Goal: Task Accomplishment & Management: Manage account settings

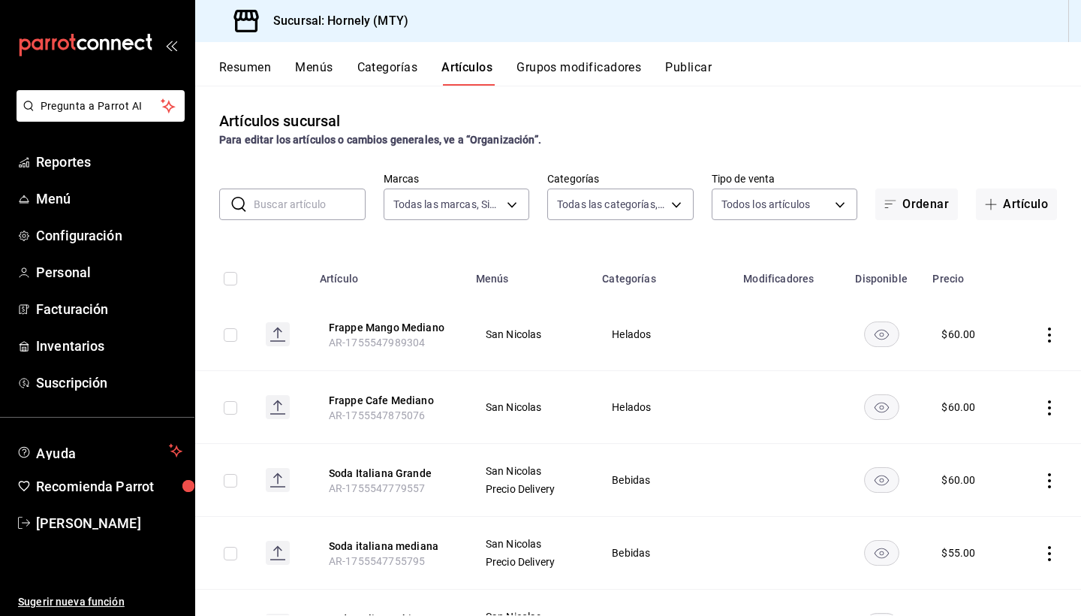
click at [1053, 324] on td at bounding box center [1048, 334] width 68 height 73
click at [1050, 332] on icon "actions" at bounding box center [1049, 334] width 15 height 15
click at [990, 366] on span "Editar" at bounding box center [1004, 369] width 39 height 16
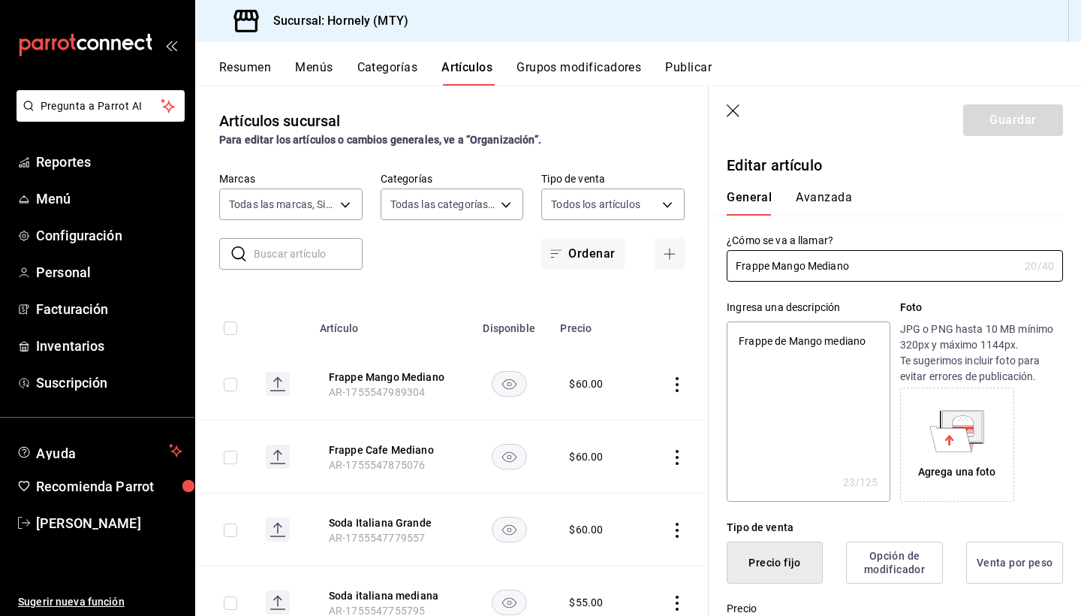
type textarea "x"
type input "$60.00"
click at [733, 111] on icon "button" at bounding box center [733, 110] width 13 height 13
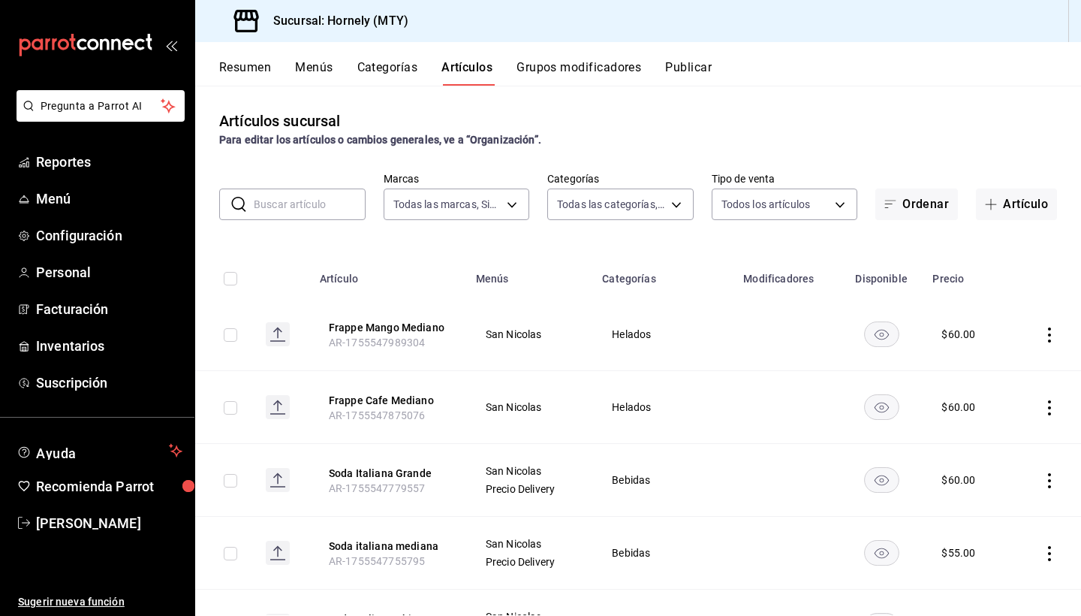
click at [1049, 405] on icon "actions" at bounding box center [1049, 407] width 15 height 15
click at [1006, 448] on span "Editar" at bounding box center [1004, 442] width 39 height 16
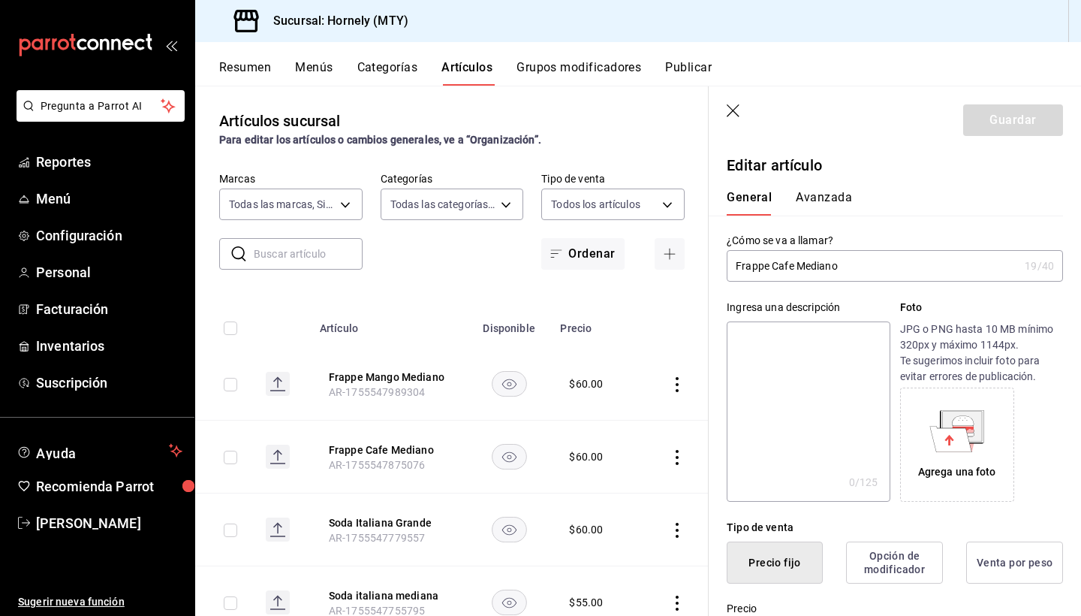
click at [821, 347] on textarea at bounding box center [808, 411] width 163 height 180
type textarea "F"
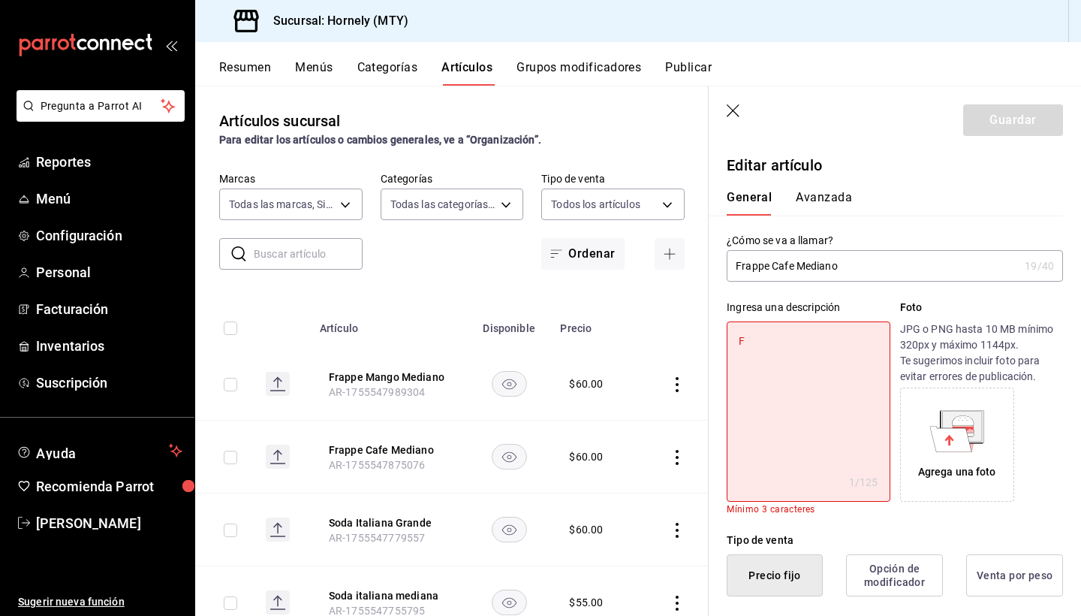
type textarea "x"
type textarea "Fr"
type textarea "x"
type textarea "Fra"
type textarea "x"
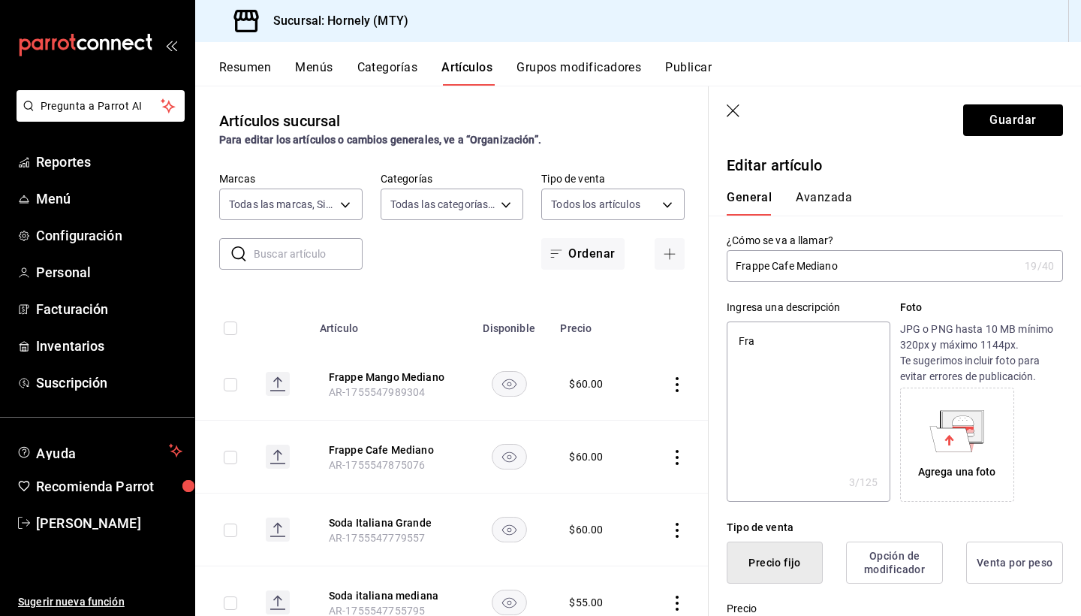
type textarea "Frap"
type textarea "x"
type textarea "Frapp"
type textarea "x"
type textarea "Frappe"
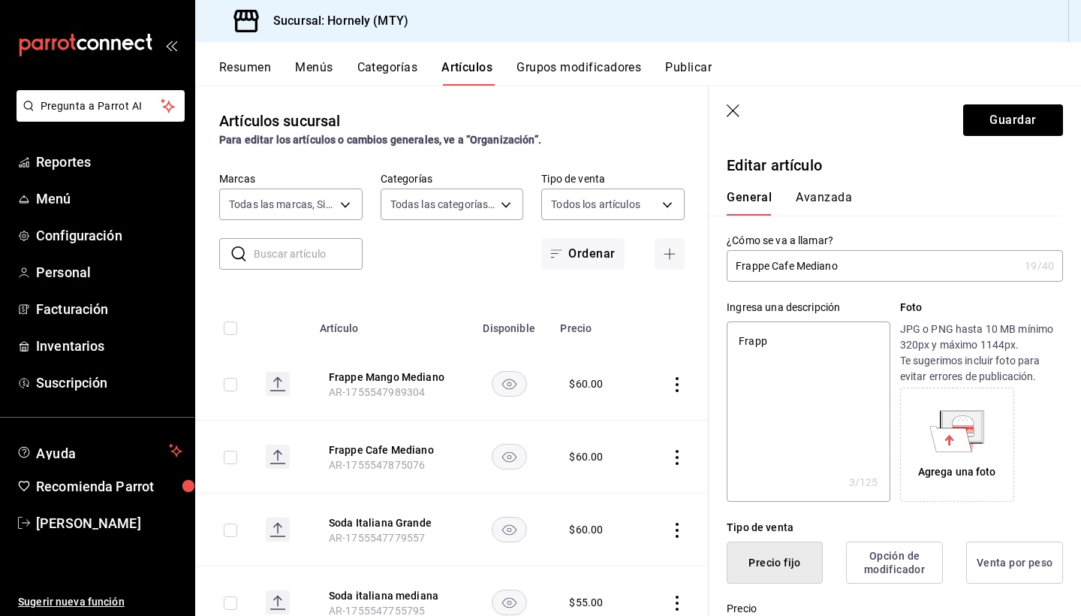
type textarea "x"
type textarea "Frappe"
type textarea "x"
type textarea "Frappe C"
type textarea "x"
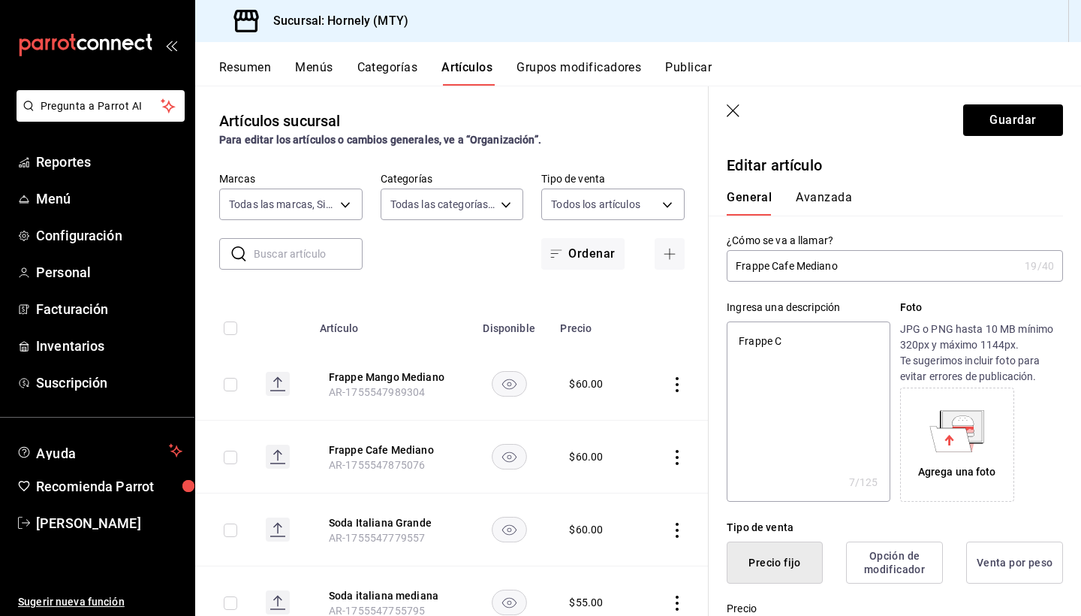
type textarea "Frappe Ca"
type textarea "x"
type textarea "Frappe Caf"
type textarea "x"
type textarea "Frappe Cafe"
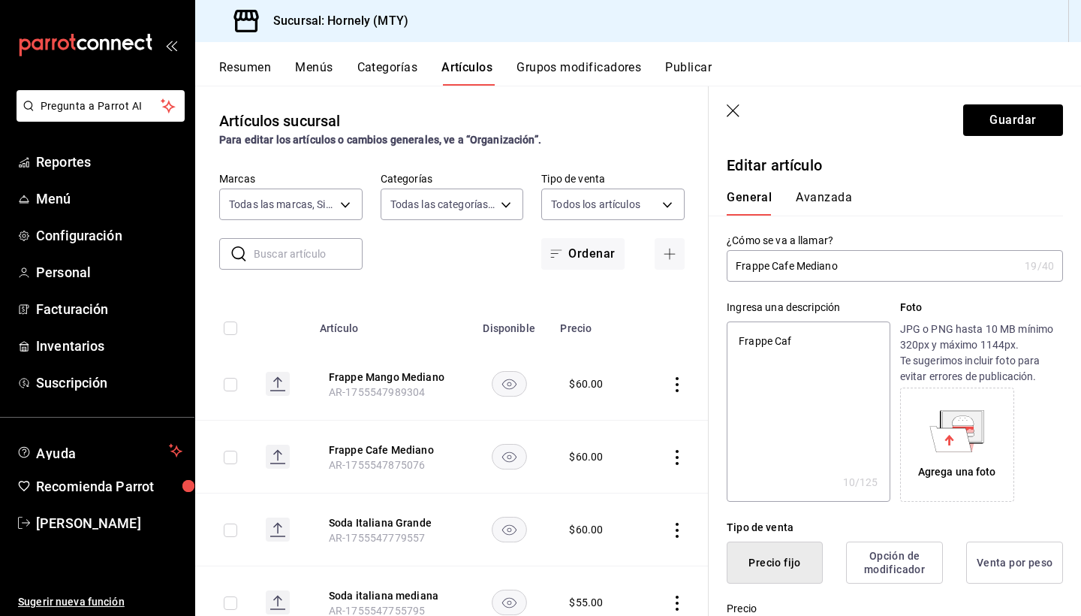
type textarea "x"
type textarea "Frappe Cafe"
type textarea "x"
type textarea "Frappe Cafe M"
type textarea "x"
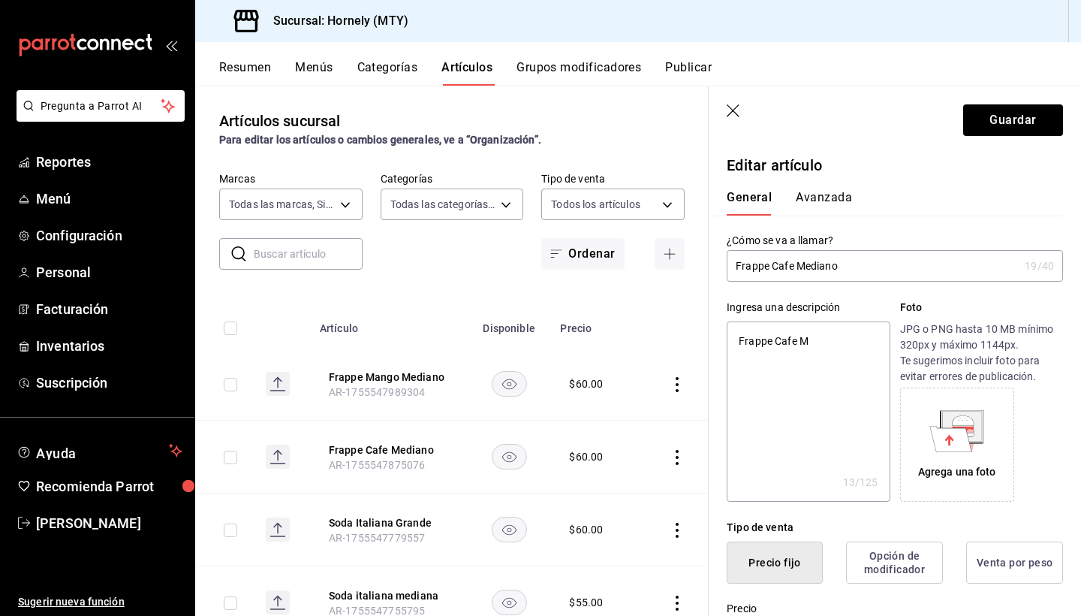
type textarea "Frappe Cafe Me"
type textarea "x"
type textarea "Frappe Cafe Med"
type textarea "x"
type textarea "Frappe Cafe Medi"
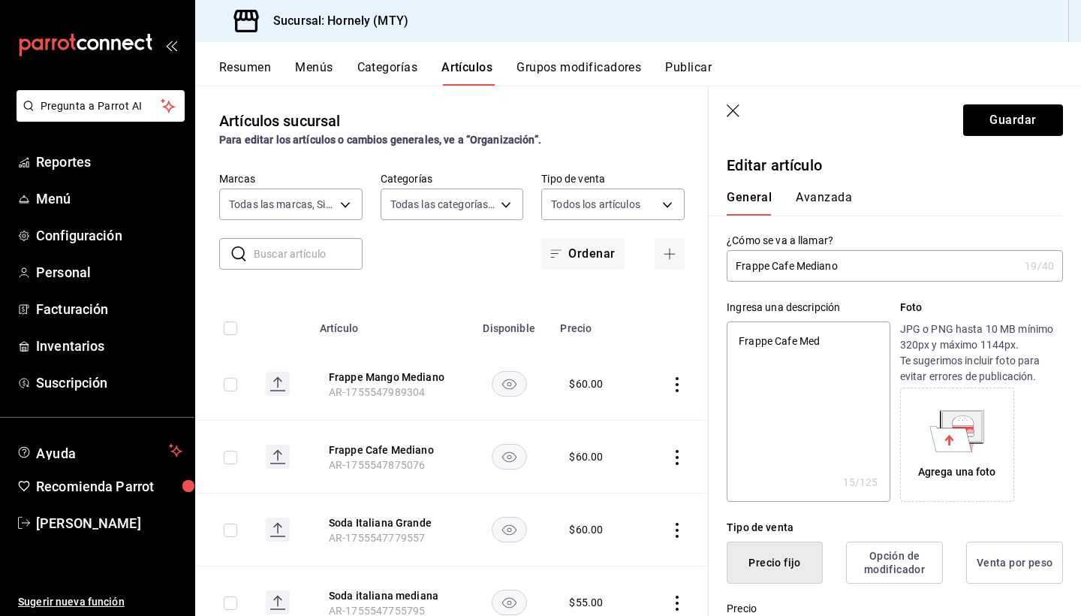
type textarea "x"
type textarea "Frappe Cafe Media"
type textarea "x"
type textarea "Frappe Cafe Median"
type textarea "x"
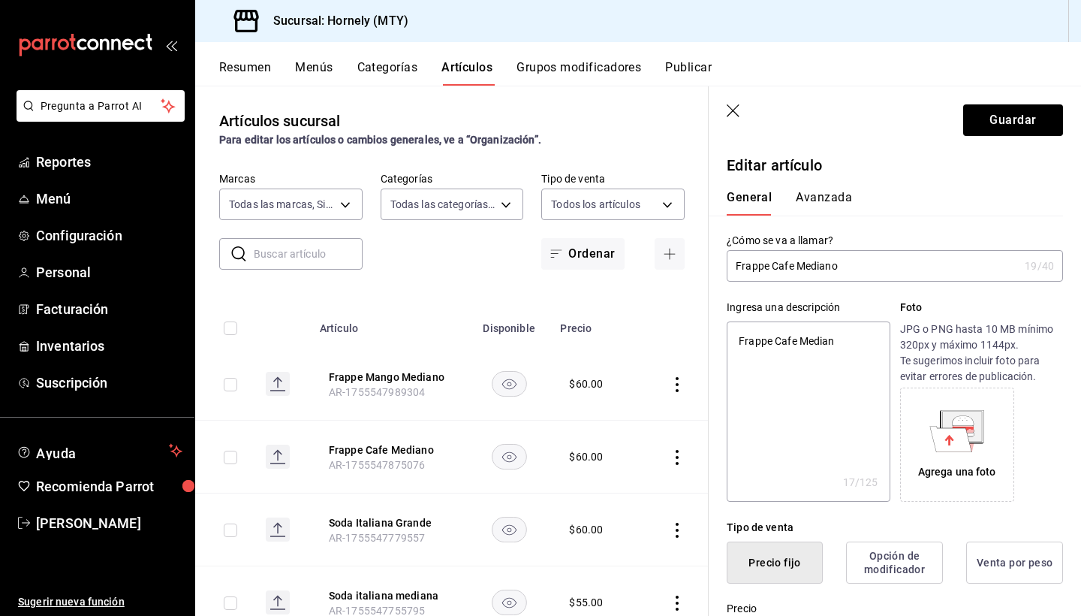
type textarea "Frappe Cafe Mediano"
type textarea "x"
type textarea "Frappe Cafe Mediano"
click at [1002, 125] on button "Guardar" at bounding box center [1013, 120] width 100 height 32
type textarea "x"
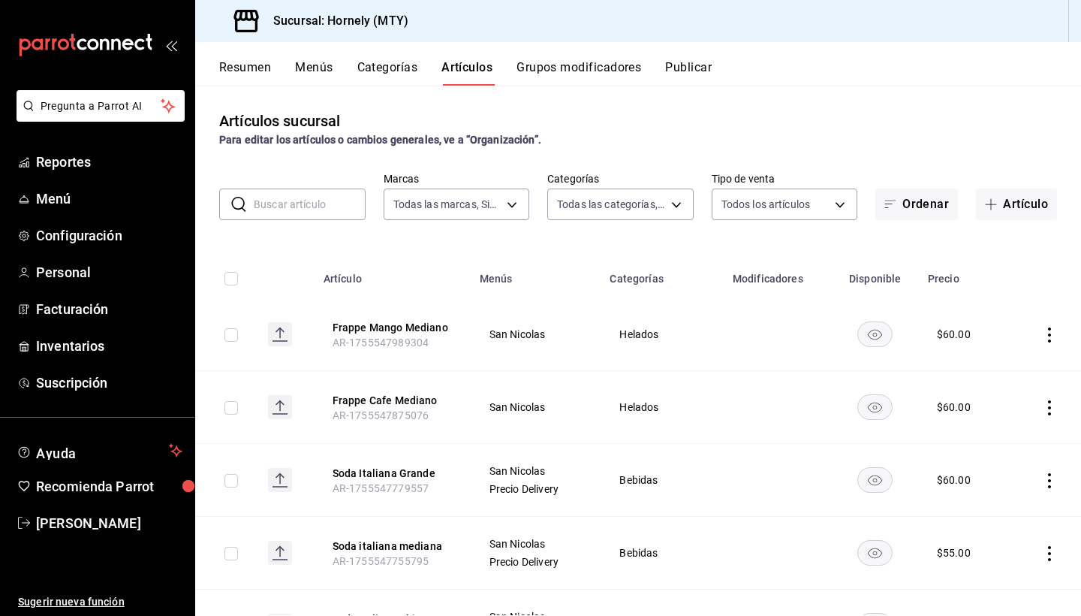
click at [1050, 478] on icon "actions" at bounding box center [1049, 480] width 15 height 15
click at [1013, 521] on span "Editar" at bounding box center [1004, 515] width 39 height 16
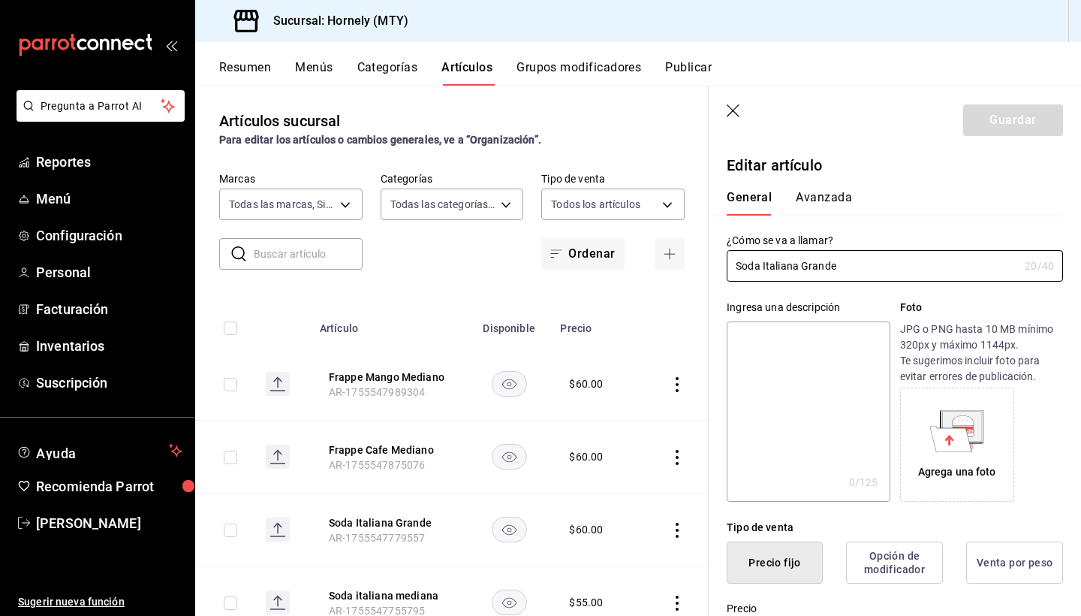
click at [836, 384] on textarea at bounding box center [808, 411] width 163 height 180
type textarea "S"
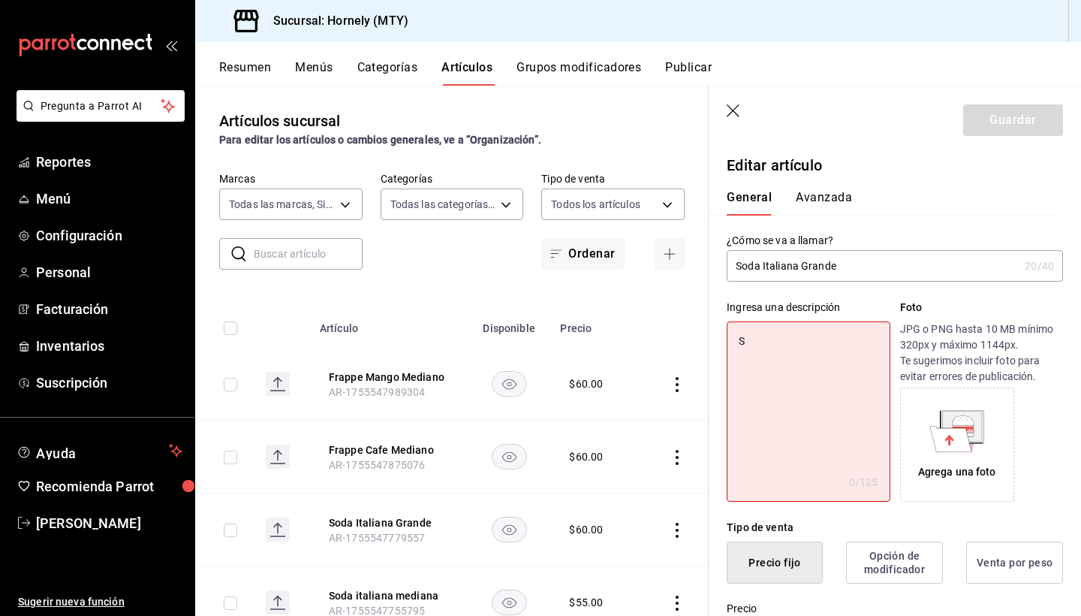
type textarea "x"
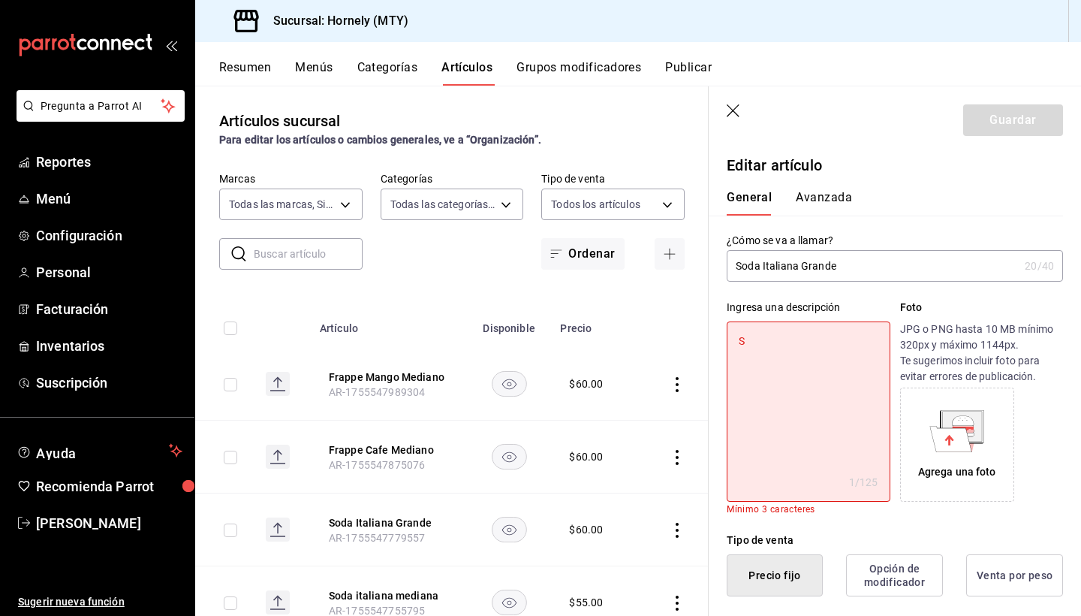
type textarea "So"
type textarea "x"
type textarea "Sod"
type textarea "x"
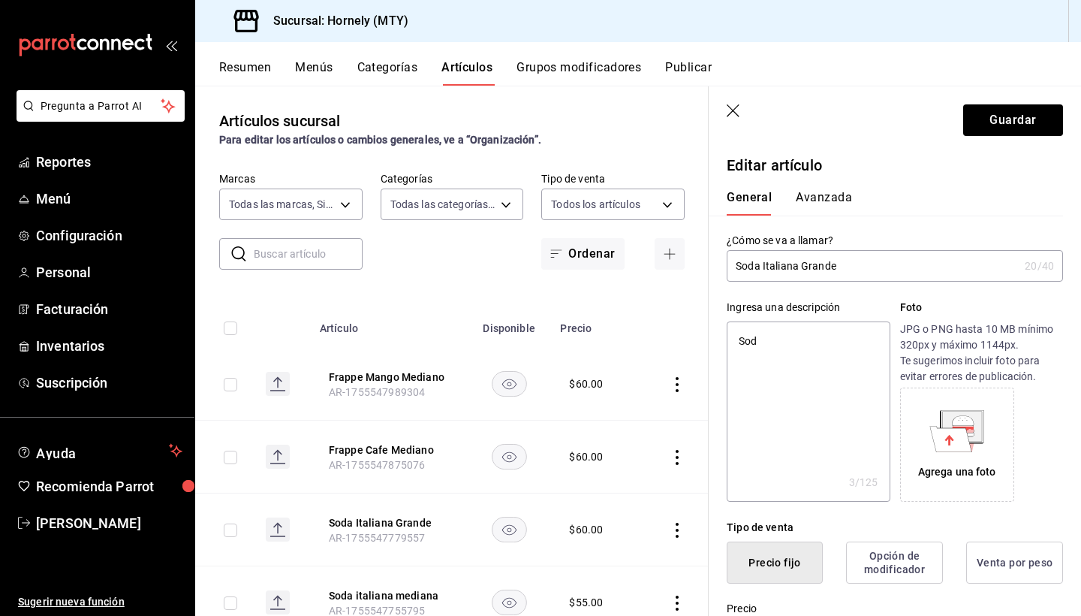
type textarea "Soda"
type textarea "x"
type textarea "Soda"
type textarea "x"
type textarea "Soda i"
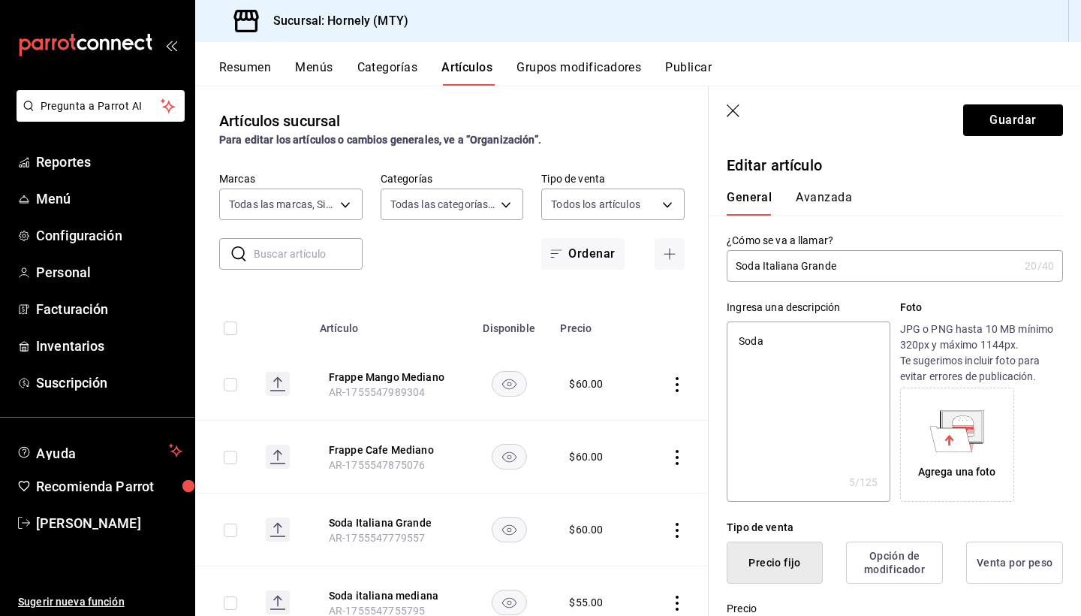
type textarea "x"
type textarea "Soda ir"
type textarea "x"
type textarea "Soda i"
type textarea "x"
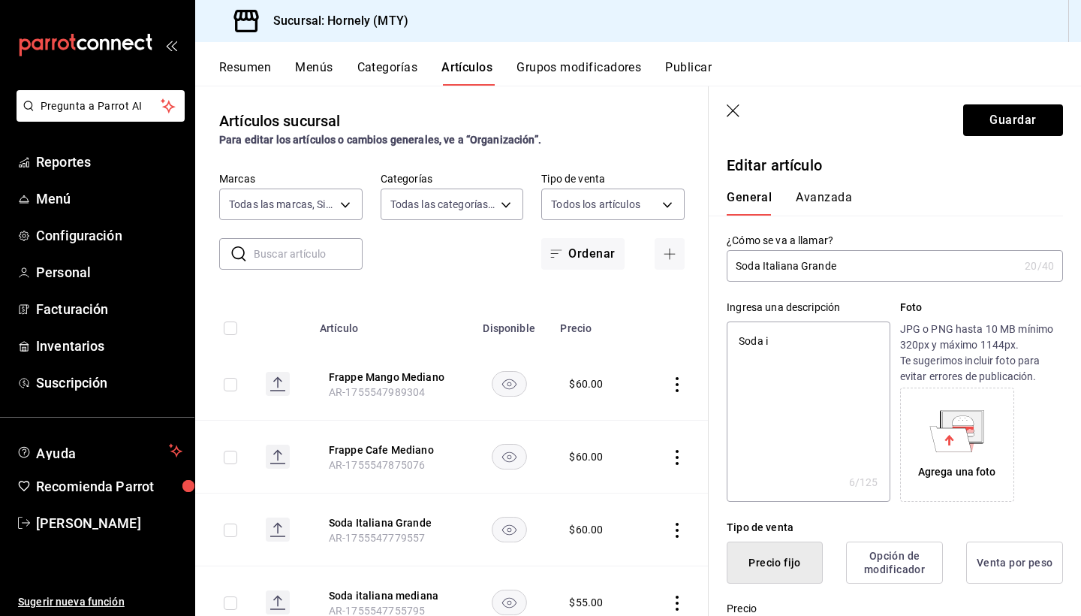
type textarea "Soda it"
type textarea "x"
type textarea "Soda ita"
type textarea "x"
type textarea "Soda ital"
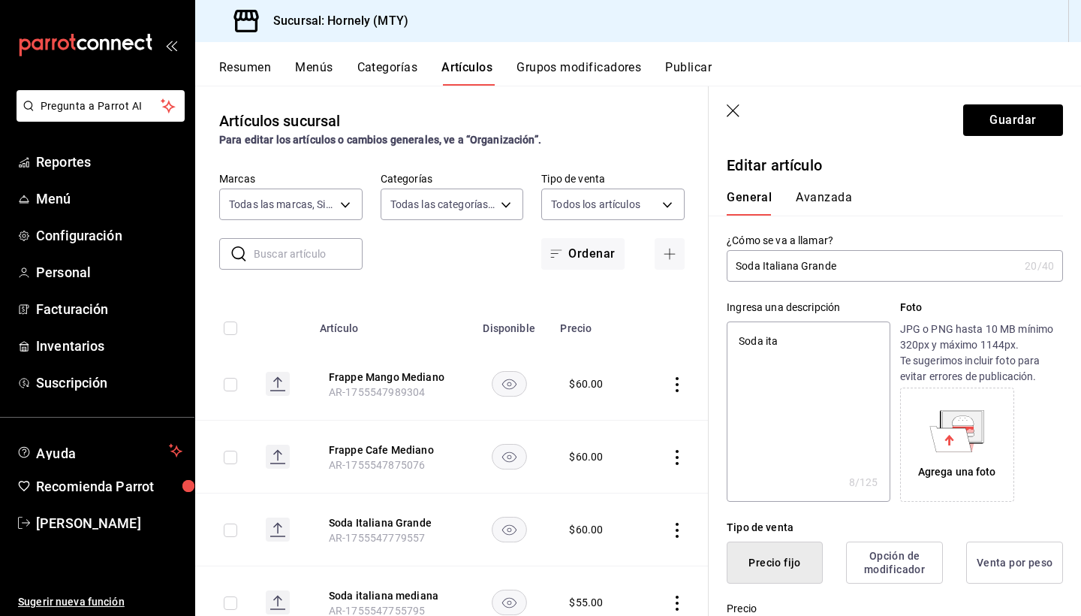
type textarea "x"
type textarea "Soda [GEOGRAPHIC_DATA]"
type textarea "x"
type textarea "Soda [GEOGRAPHIC_DATA]"
type textarea "x"
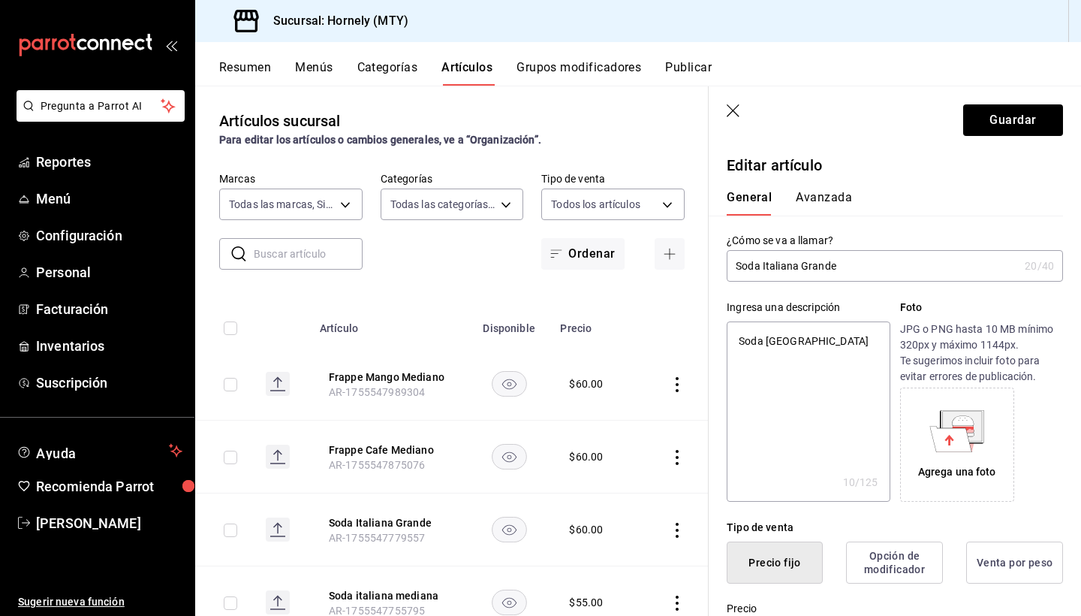
type textarea "Soda italian"
type textarea "x"
type textarea "Soda italiana"
type textarea "x"
type textarea "Soda italiana"
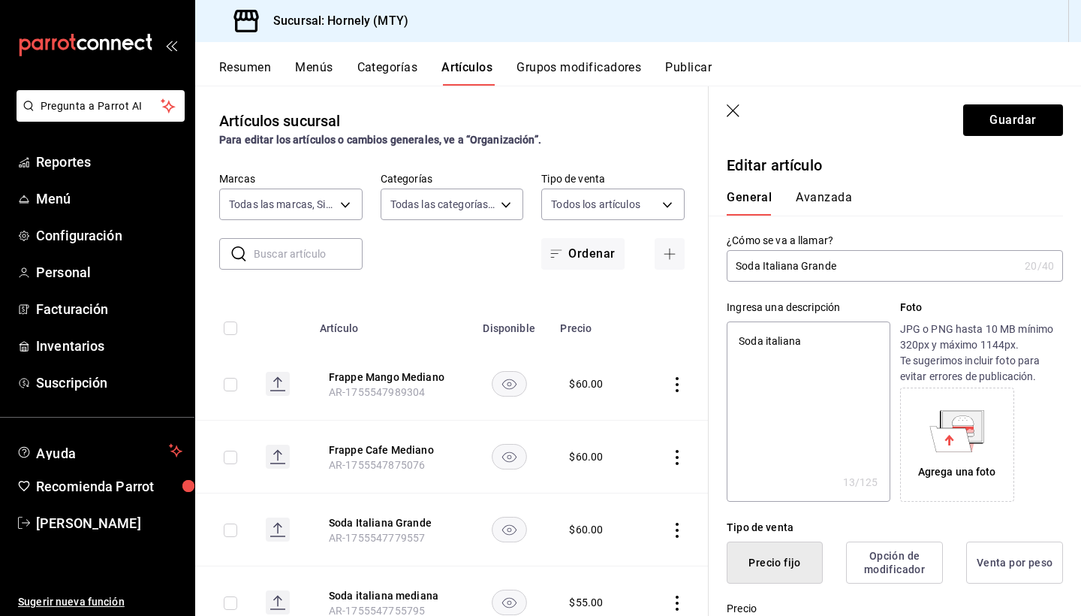
type textarea "x"
type textarea "Soda italiana g"
type textarea "x"
type textarea "Soda italiana gr"
type textarea "x"
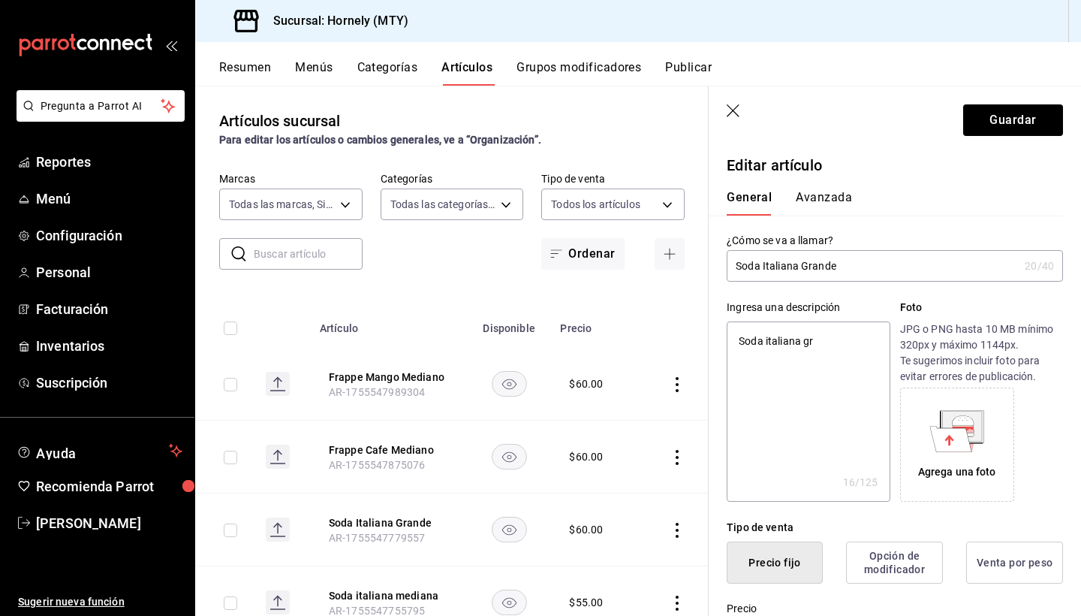
type textarea "Soda italiana grn"
type textarea "x"
type textarea "Soda italiana grna"
type textarea "x"
type textarea "Soda italiana grnad"
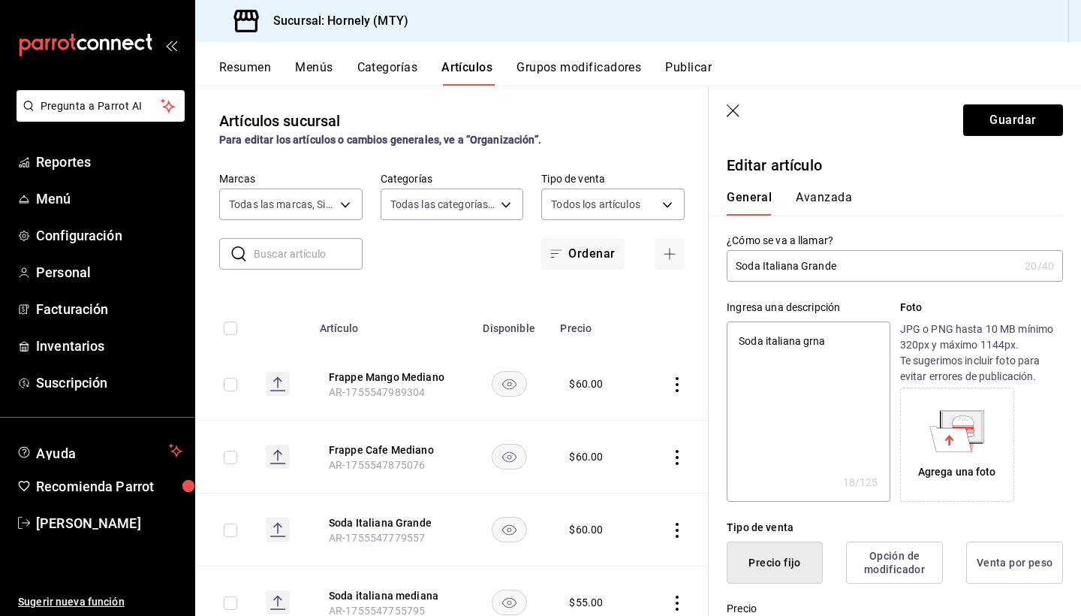
type textarea "x"
type textarea "Soda italiana grnado"
type textarea "x"
type textarea "Soda italiana grnad"
type textarea "x"
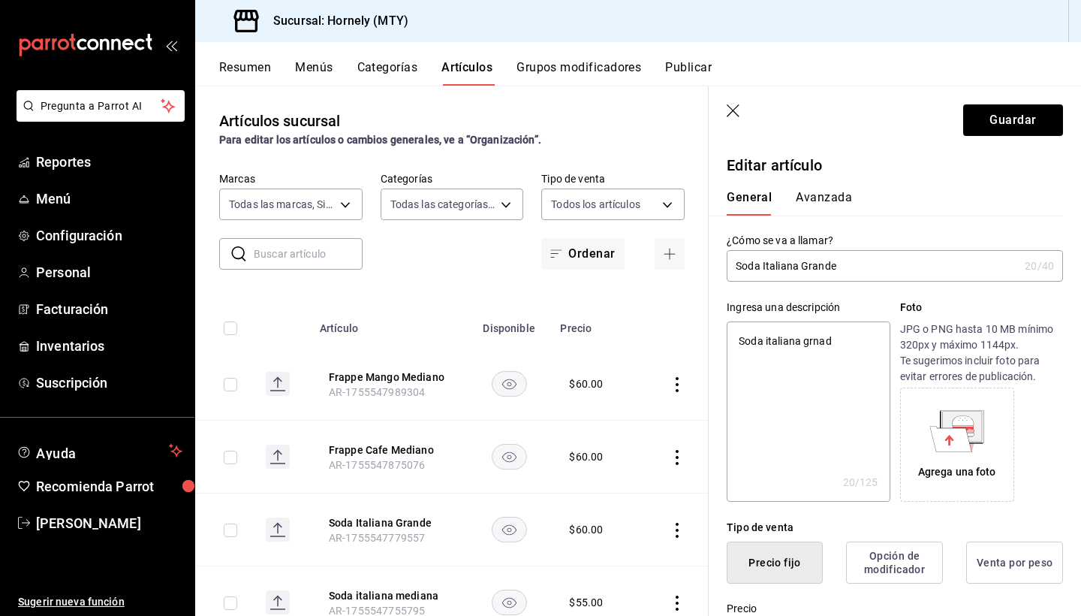
type textarea "Soda italiana grna"
type textarea "x"
type textarea "Soda italiana grn"
type textarea "x"
type textarea "Soda italiana gr"
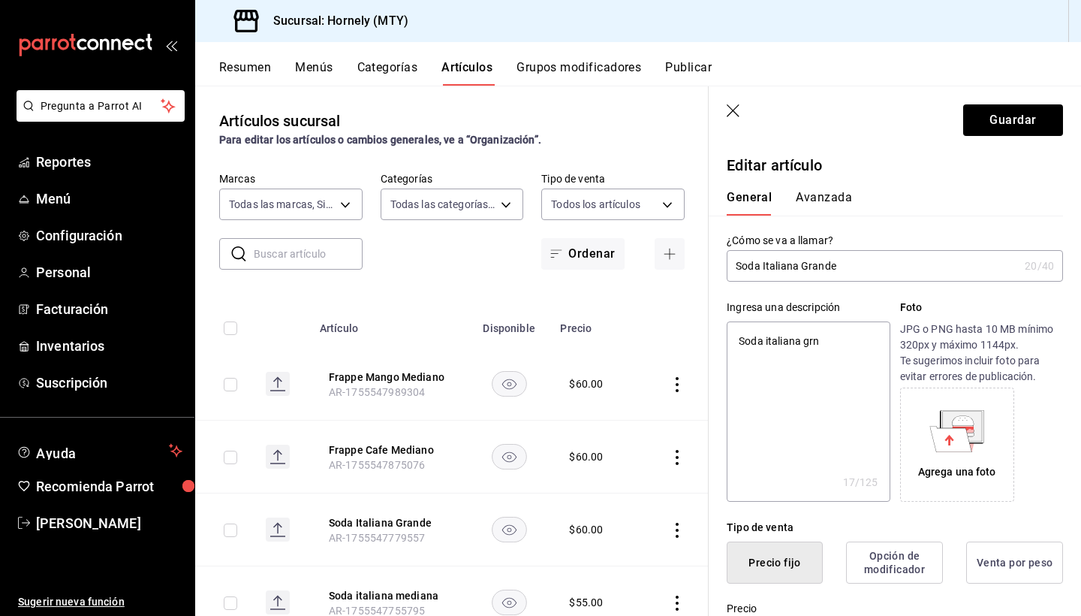
type textarea "x"
type textarea "Soda italiana gra"
type textarea "x"
type textarea "Soda italiana gran"
type textarea "x"
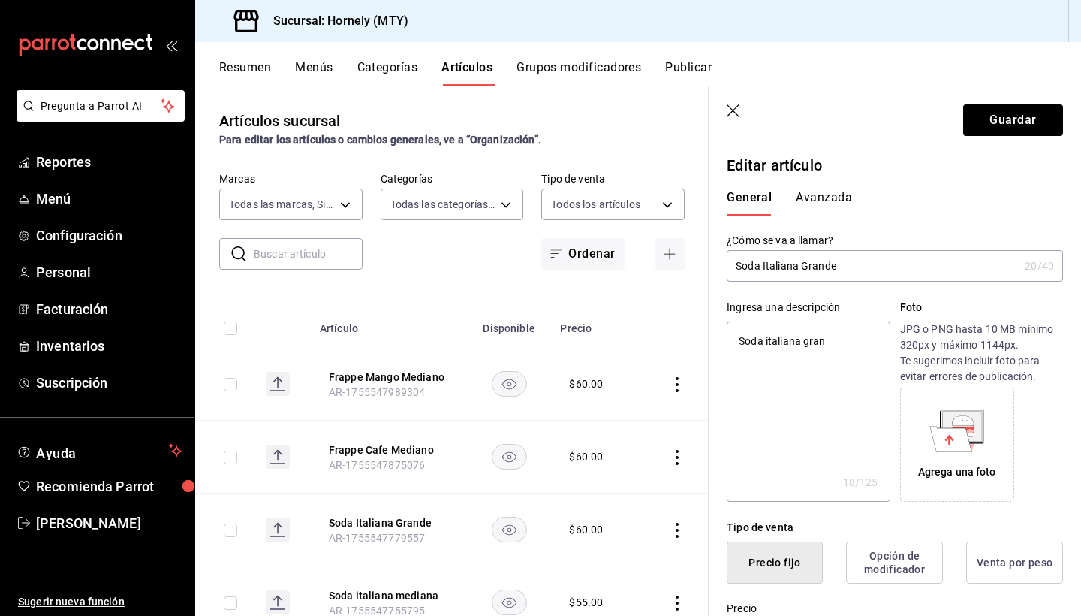
type textarea "Soda italiana grand"
type textarea "x"
type textarea "Soda italiana grande"
type textarea "x"
type textarea "Soda italiana grande"
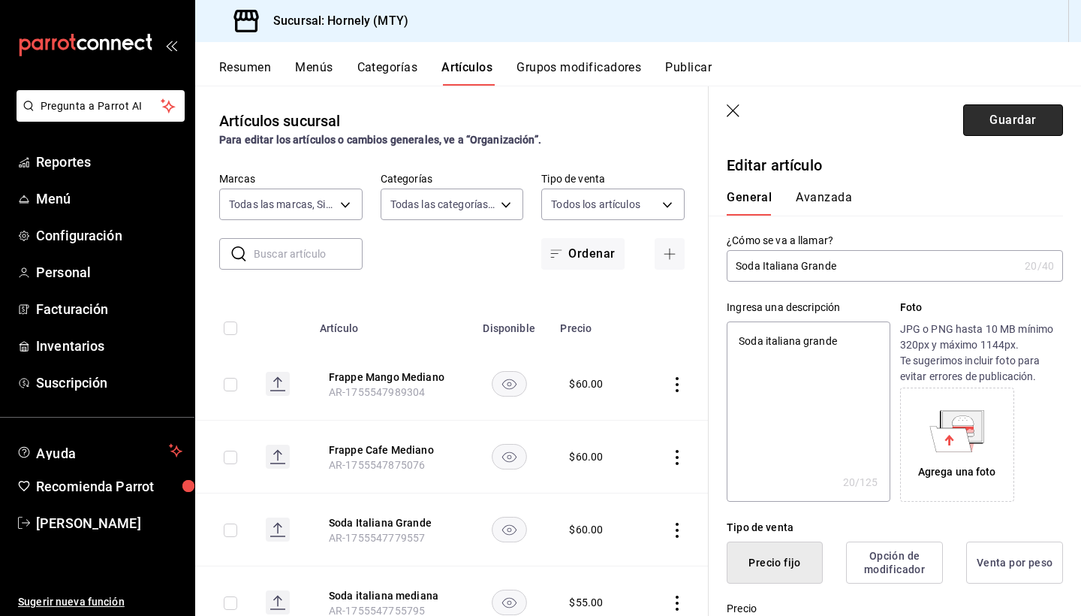
click at [1001, 119] on button "Guardar" at bounding box center [1013, 120] width 100 height 32
type textarea "x"
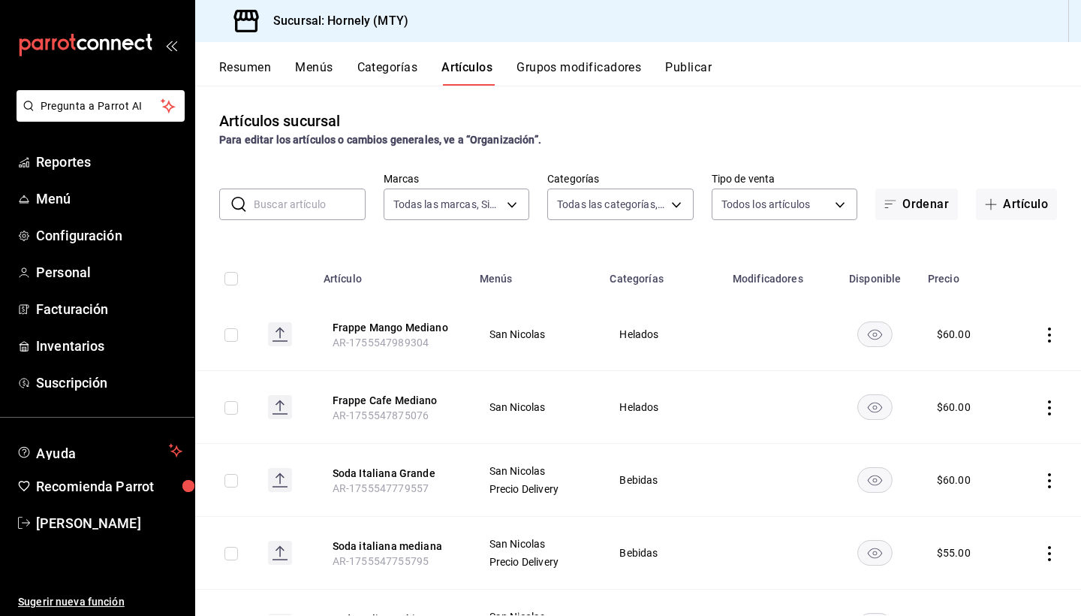
click at [1045, 556] on icon "actions" at bounding box center [1049, 553] width 15 height 15
click at [1000, 518] on span "Editar" at bounding box center [1004, 515] width 39 height 16
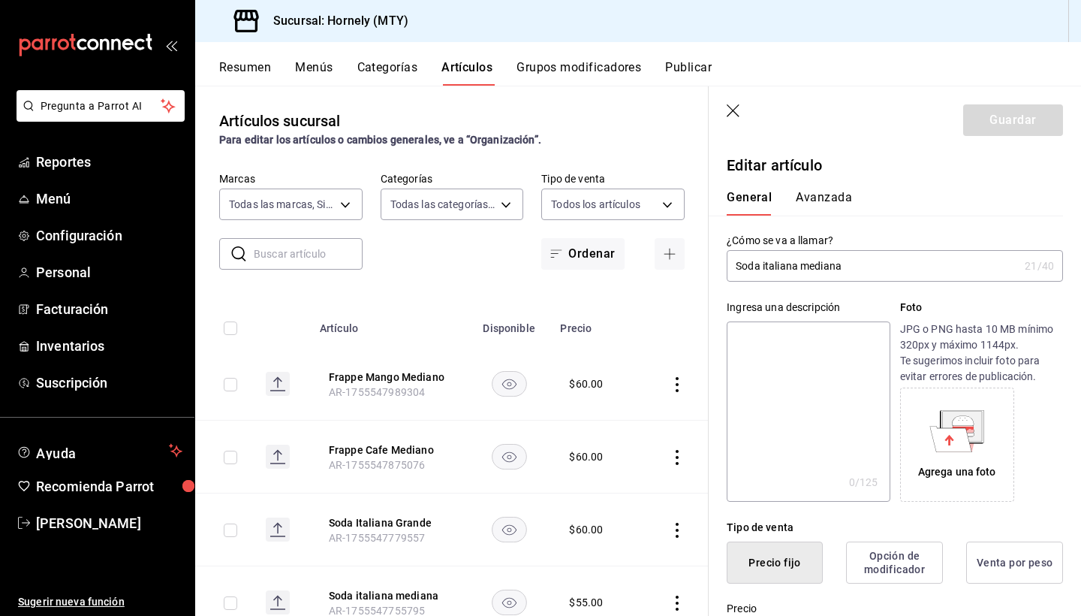
click at [857, 403] on textarea at bounding box center [808, 411] width 163 height 180
type textarea "S"
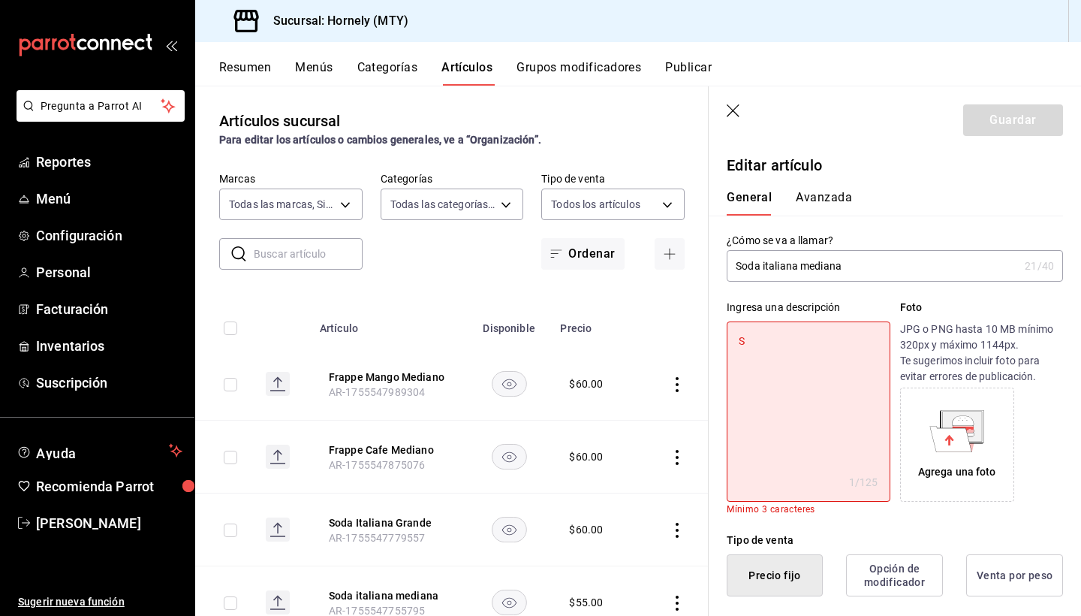
type textarea "x"
type textarea "So"
type textarea "x"
type textarea "Sod"
type textarea "x"
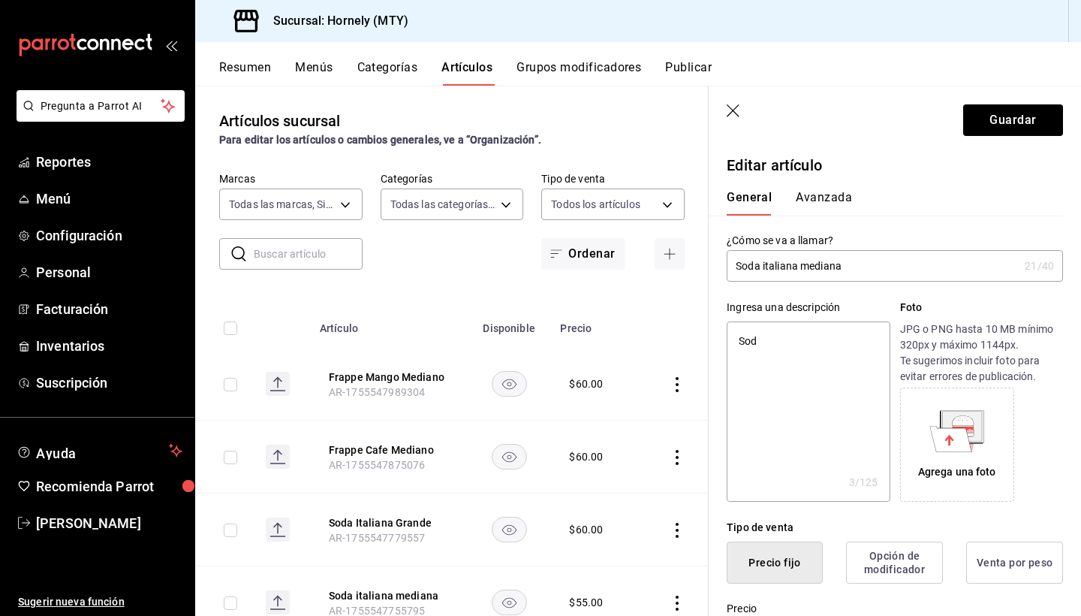
type textarea "Soda"
type textarea "x"
type textarea "Soda"
type textarea "x"
type textarea "Soda i"
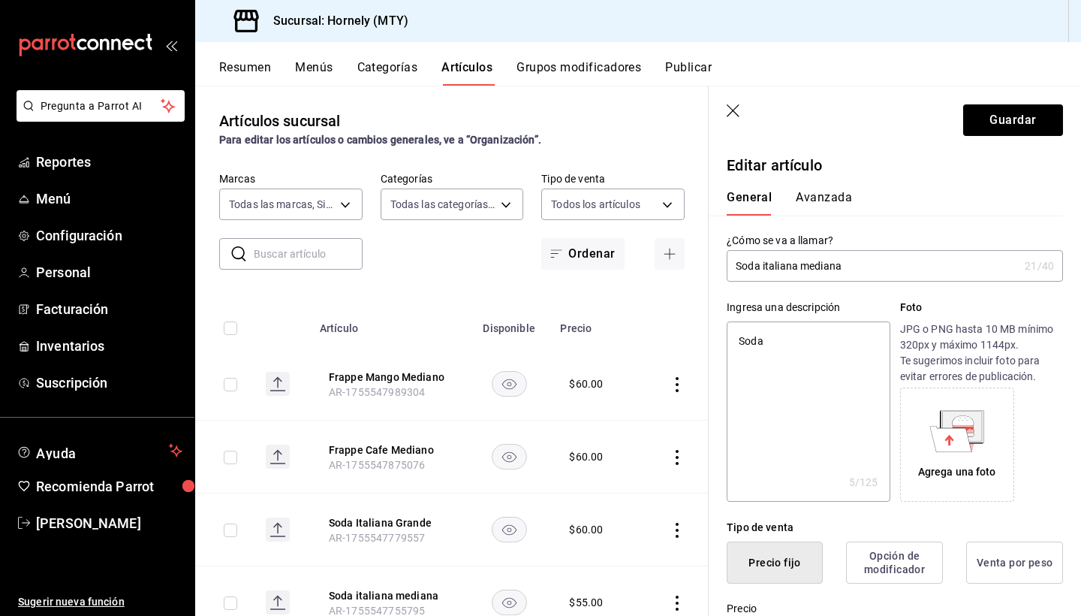
type textarea "x"
type textarea "Soda it"
type textarea "x"
type textarea "Soda ita"
type textarea "x"
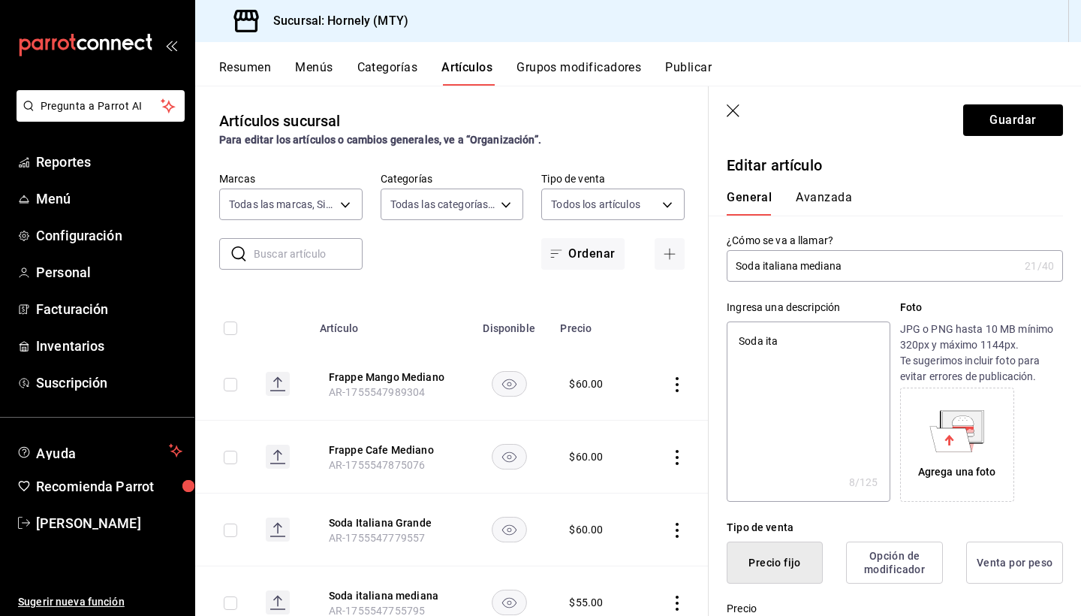
type textarea "Soda ital"
type textarea "x"
type textarea "Soda [GEOGRAPHIC_DATA]"
type textarea "x"
type textarea "Soda [GEOGRAPHIC_DATA]"
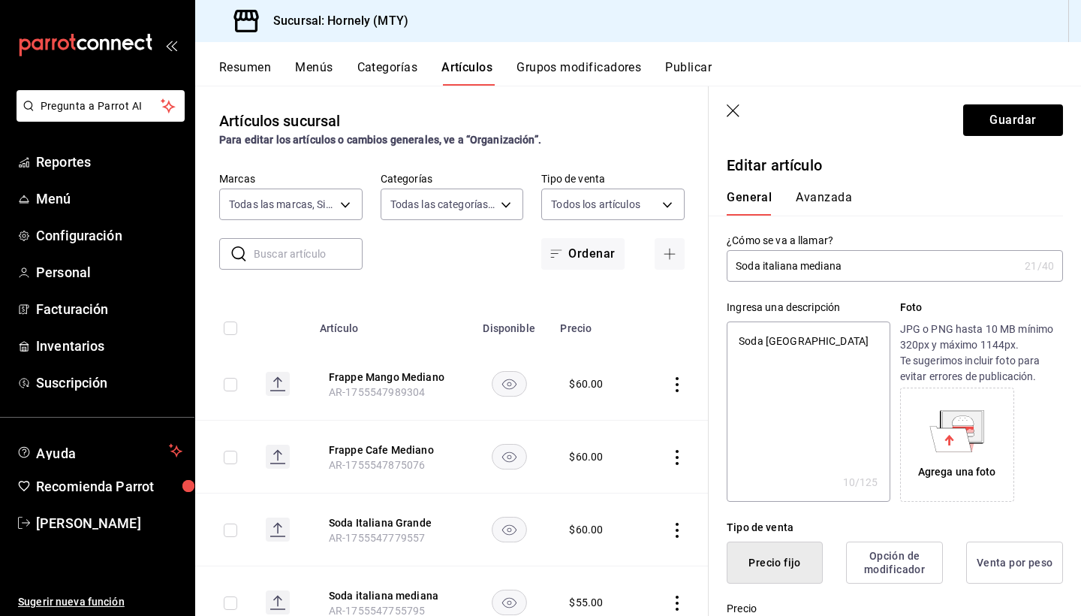
type textarea "x"
type textarea "Soda italian"
type textarea "x"
type textarea "Soda italiana"
type textarea "x"
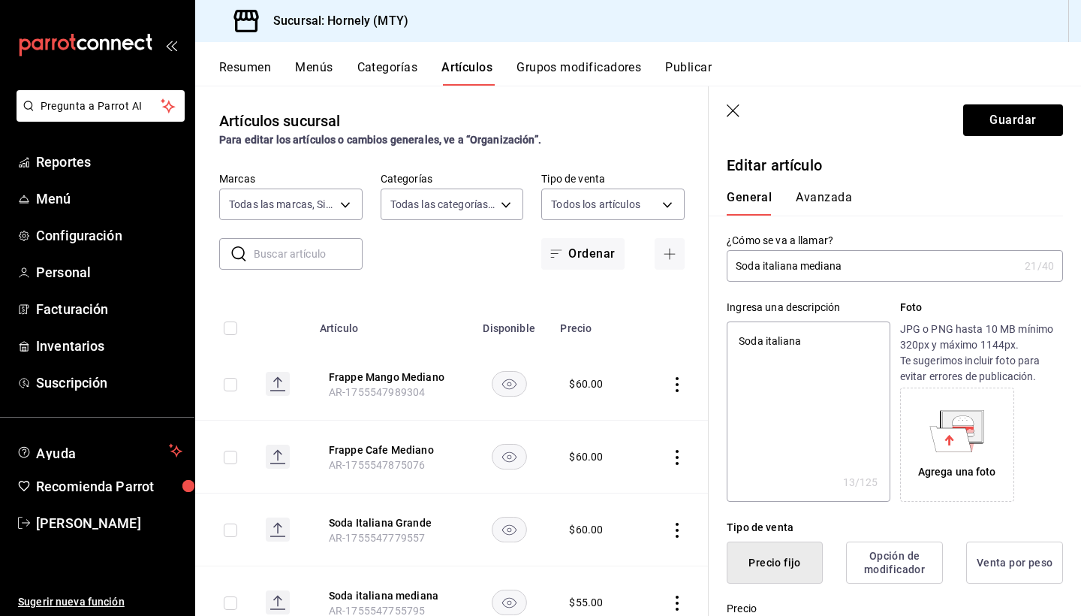
type textarea "Soda italiana"
type textarea "x"
type textarea "Soda italiana m"
type textarea "x"
type textarea "Soda italiana me"
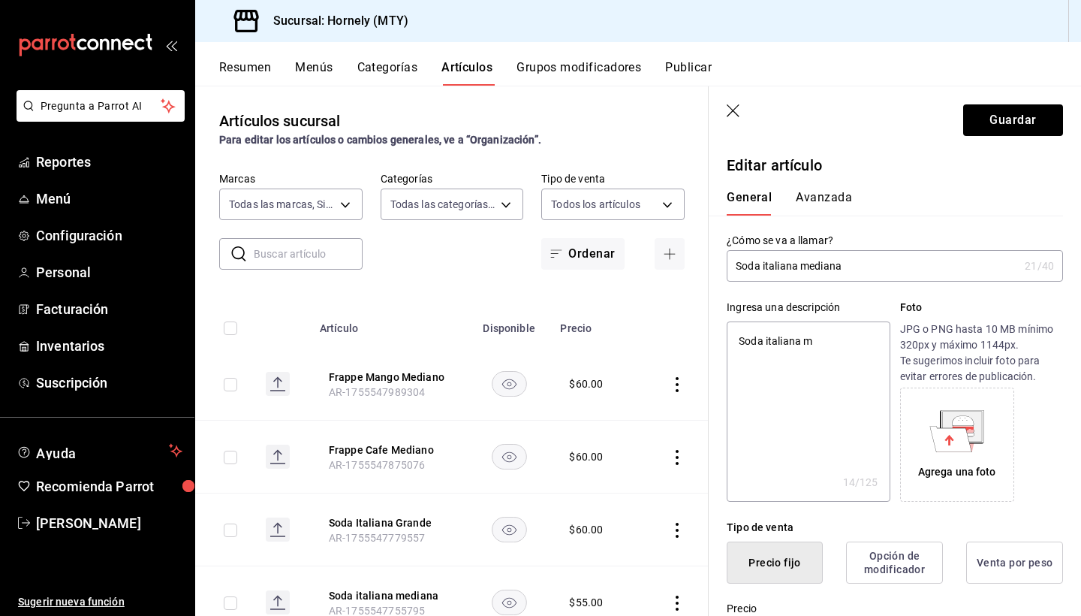
type textarea "x"
type textarea "Soda italiana med"
type textarea "x"
type textarea "Soda italiana medi"
type textarea "x"
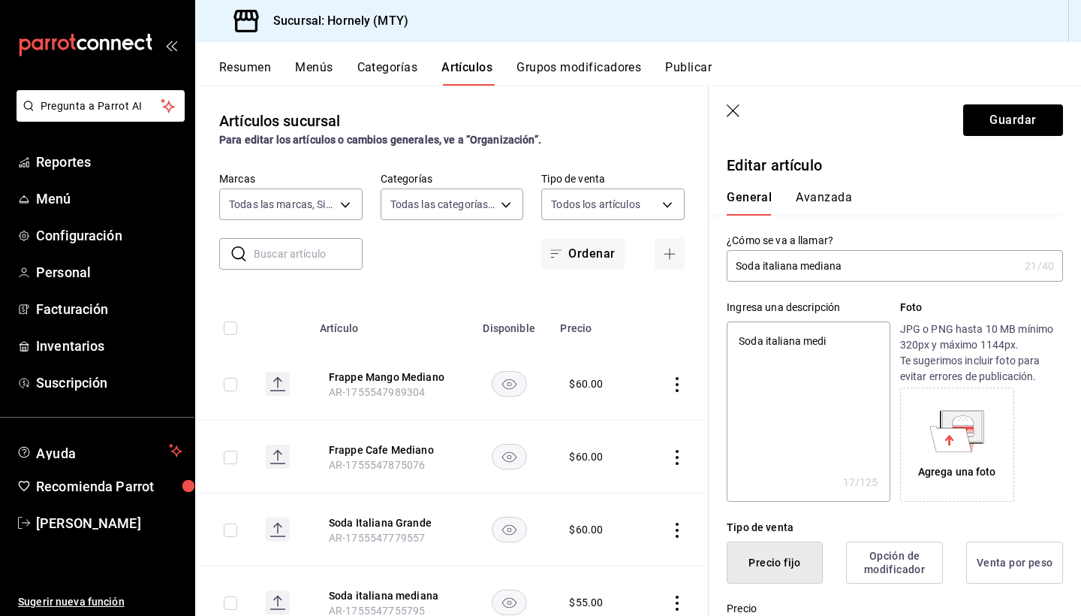
type textarea "Soda italiana media"
type textarea "x"
type textarea "Soda italiana median"
type textarea "x"
type textarea "Soda italiana mediana"
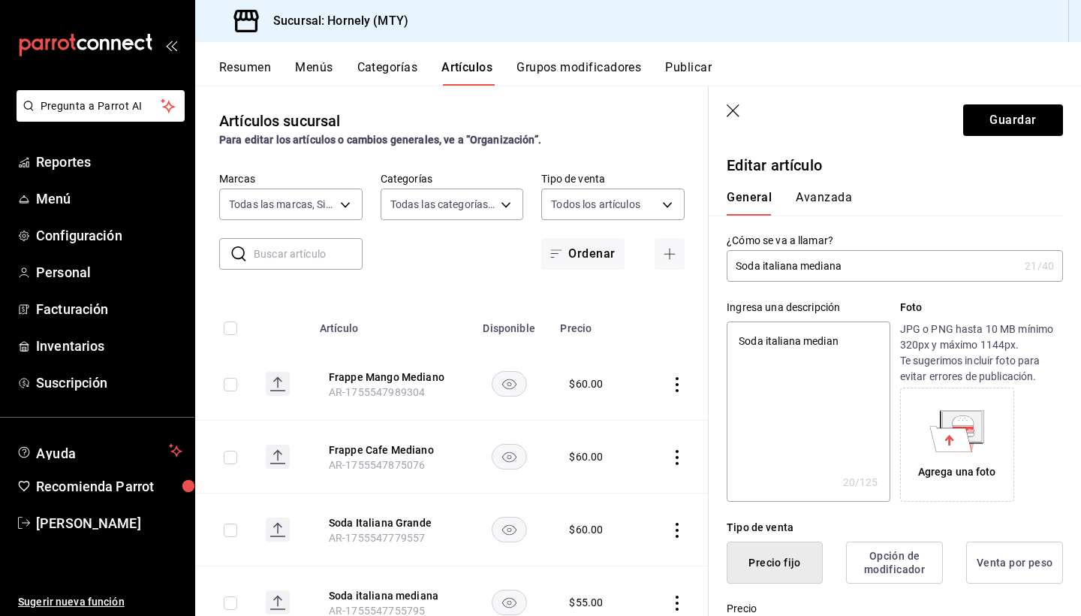
type textarea "x"
type textarea "Soda italiana mediana"
click at [1002, 131] on button "Guardar" at bounding box center [1013, 120] width 100 height 32
type textarea "x"
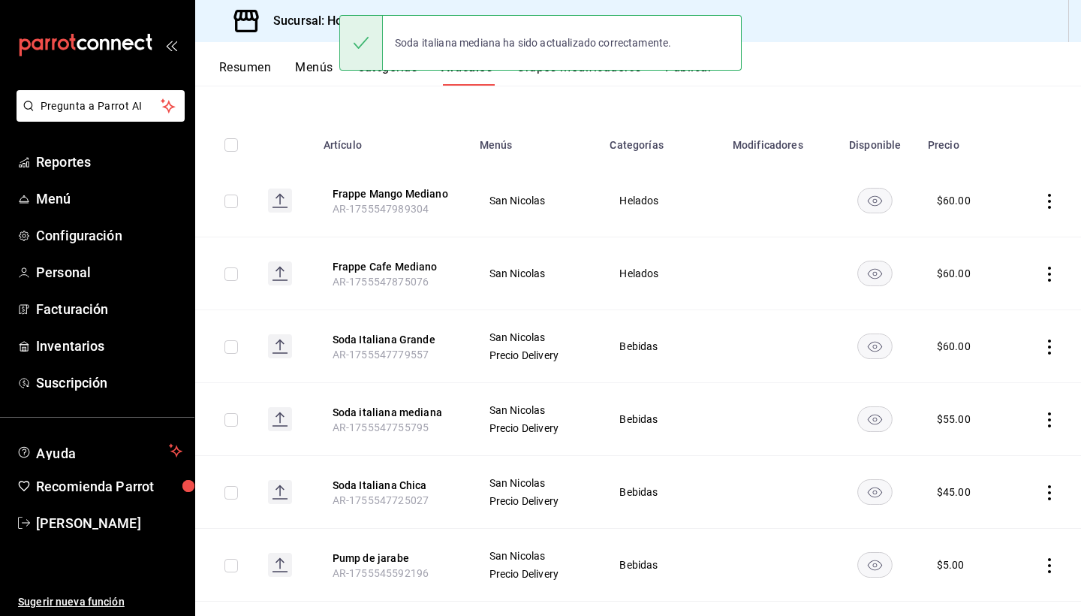
scroll to position [176, 0]
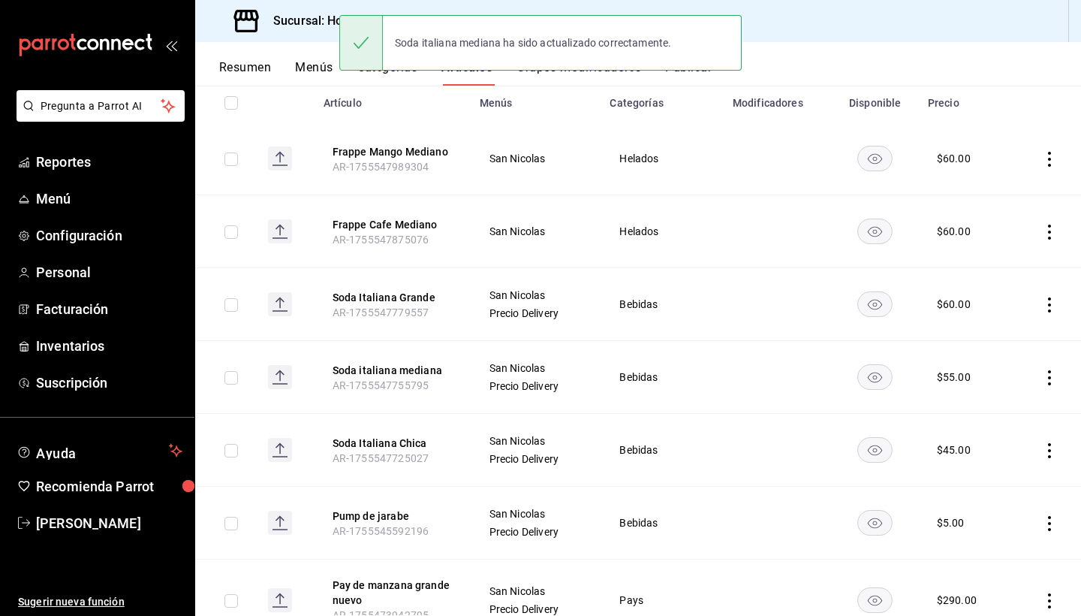
click at [1053, 455] on icon "actions" at bounding box center [1049, 450] width 15 height 15
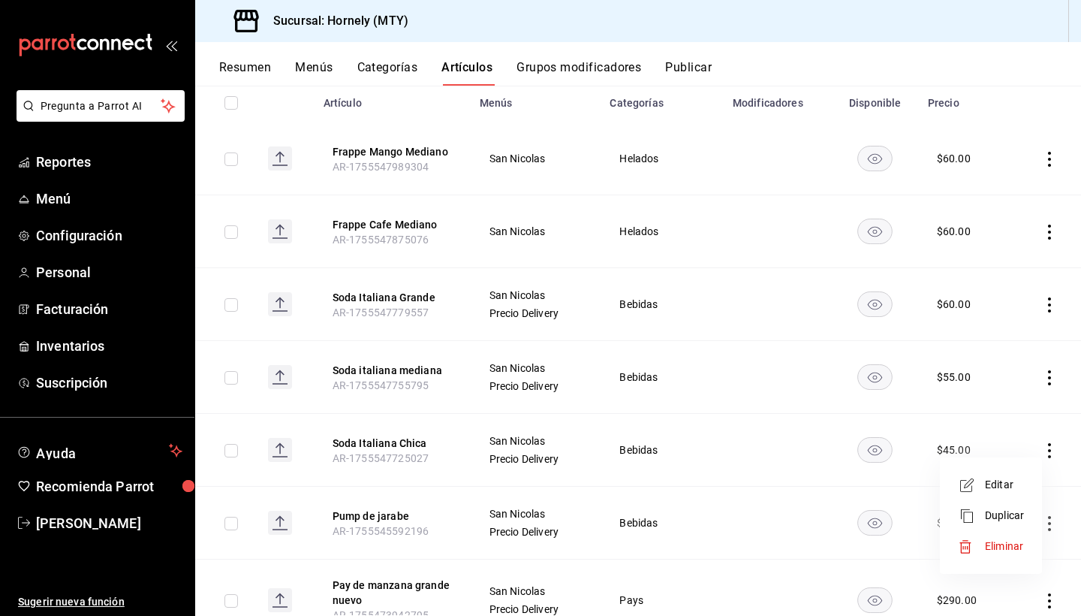
click at [1006, 484] on span "Editar" at bounding box center [1004, 485] width 39 height 16
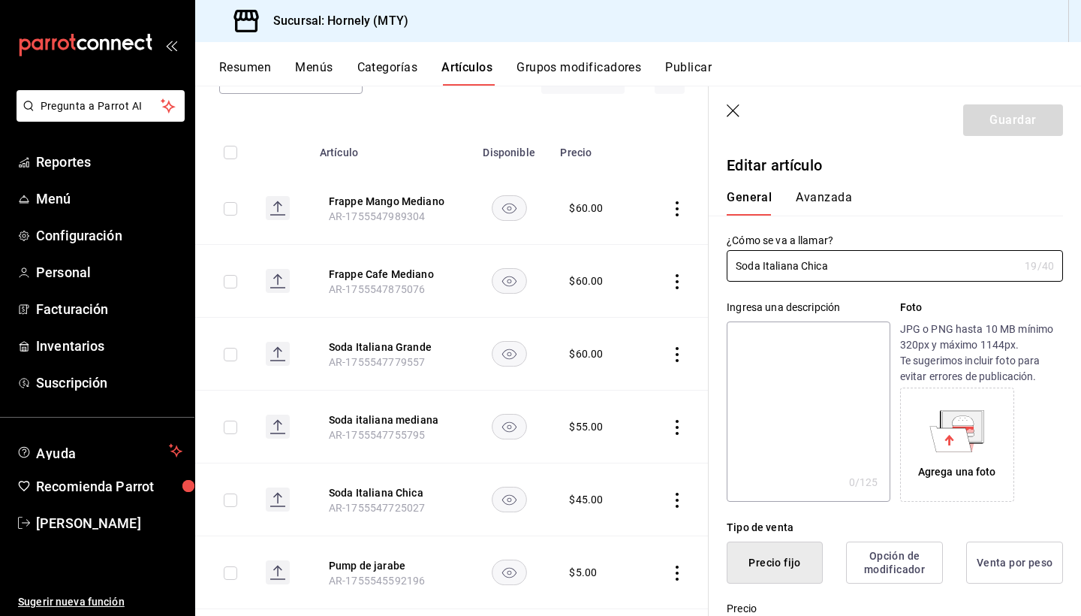
type input "$45.00"
click at [788, 369] on textarea at bounding box center [808, 411] width 163 height 180
type textarea "S"
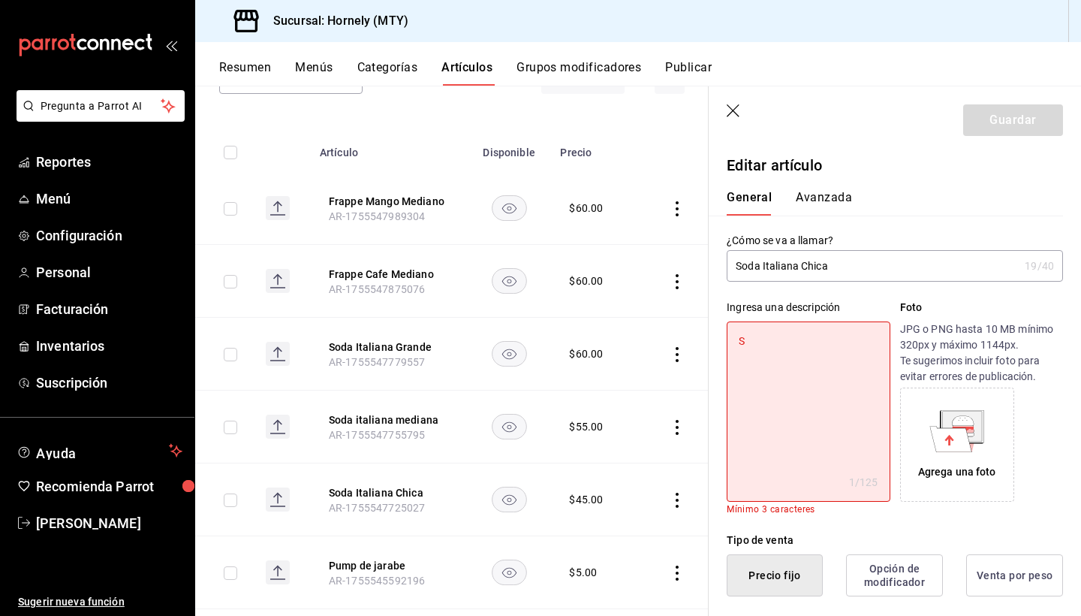
type textarea "x"
type textarea "So"
type textarea "x"
type textarea "Sod"
type textarea "x"
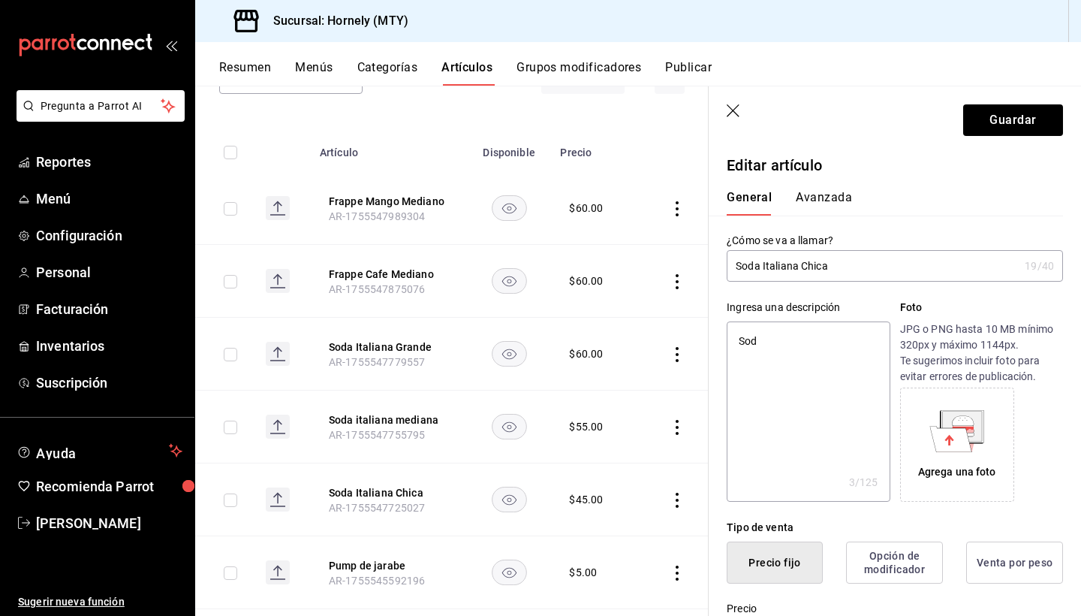
type textarea "Soda"
type textarea "x"
type textarea "Soda"
type textarea "x"
type textarea "Soda i"
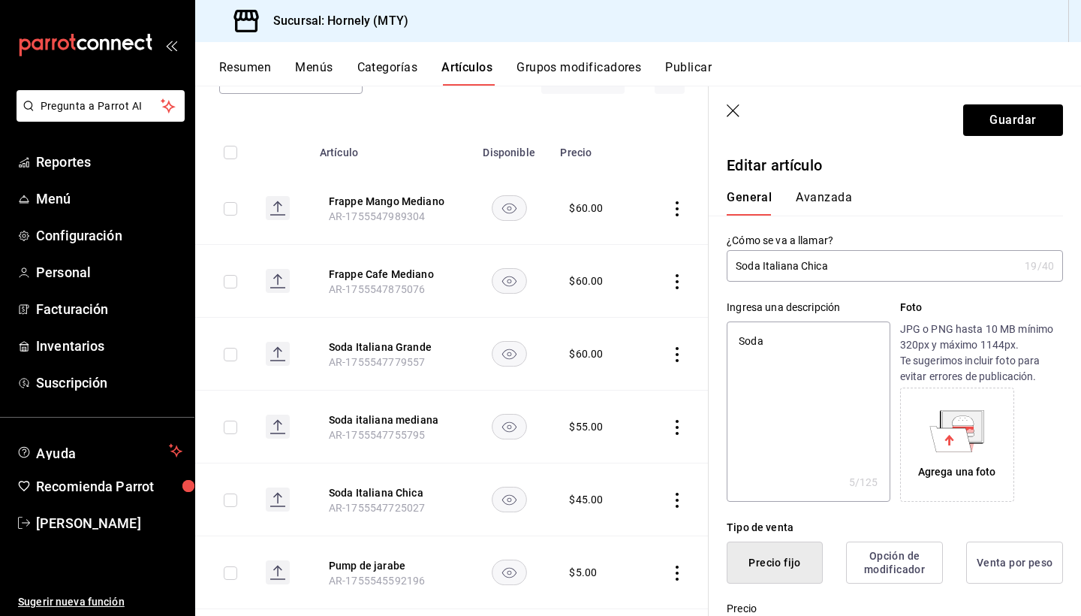
type textarea "x"
type textarea "Soda it"
type textarea "x"
type textarea "Soda ita"
type textarea "x"
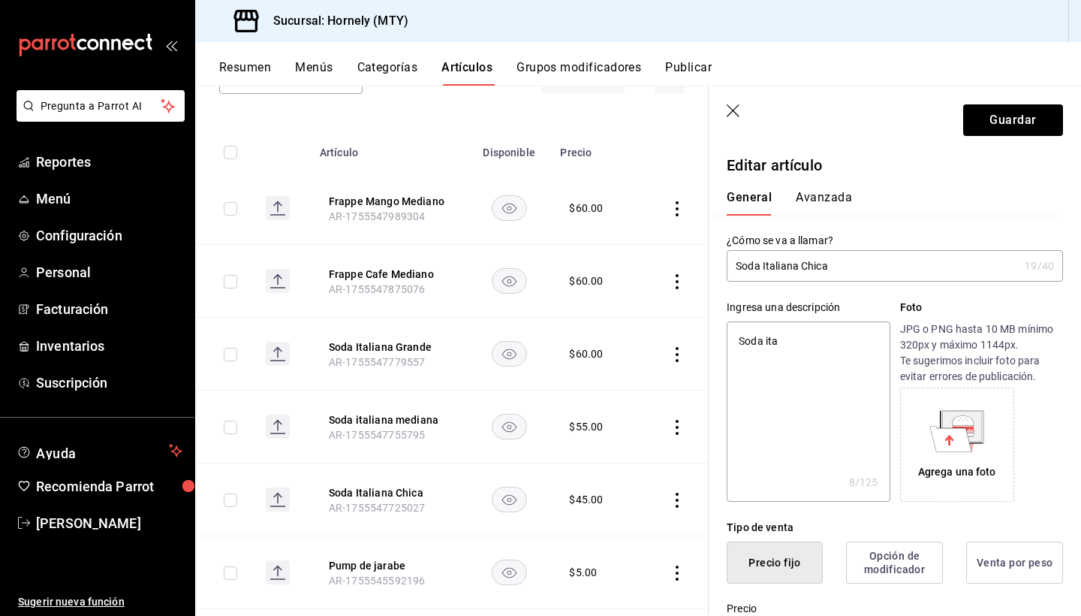
type textarea "Soda ital"
type textarea "x"
type textarea "Soda [GEOGRAPHIC_DATA]"
type textarea "x"
type textarea "Soda italin"
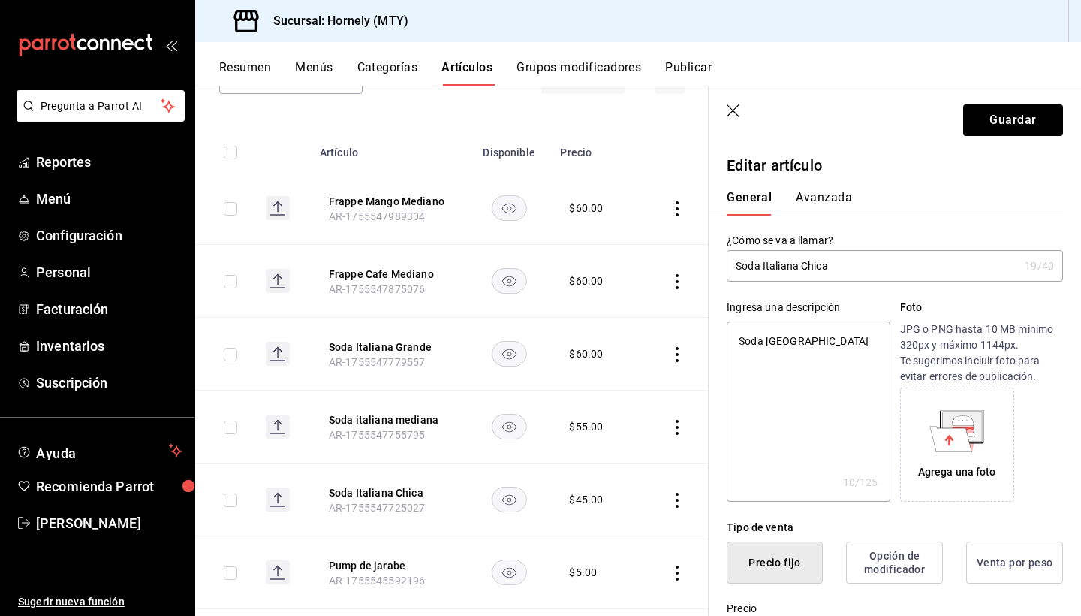
type textarea "x"
type textarea "Soda italina"
type textarea "x"
type textarea "Soda italiana"
type textarea "x"
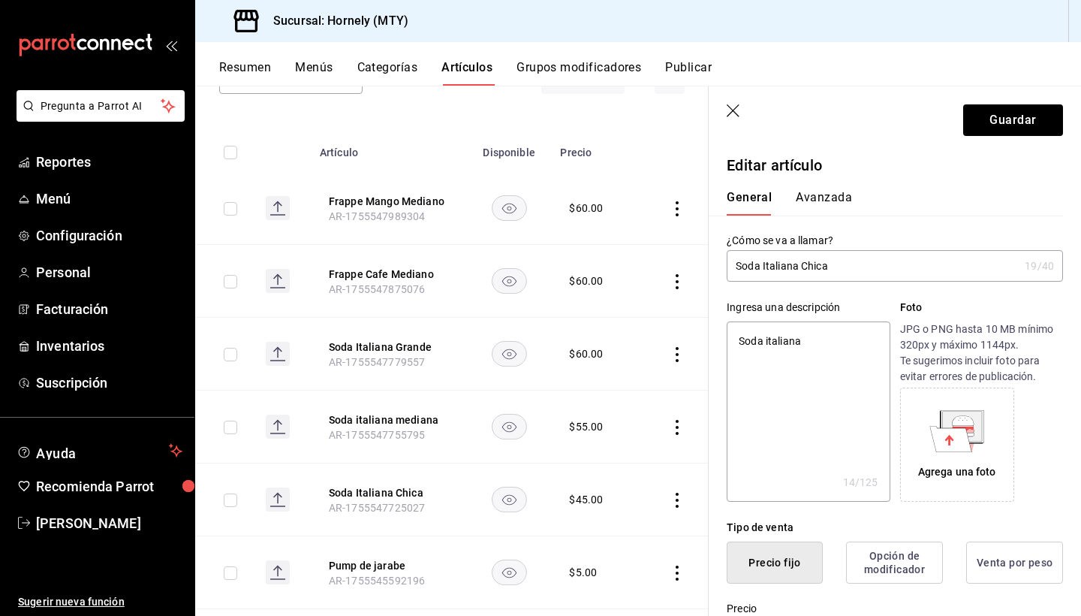
type textarea "Soda italiana c"
type textarea "x"
type textarea "Soda italiana ch"
type textarea "x"
type textarea "Soda italiana chi"
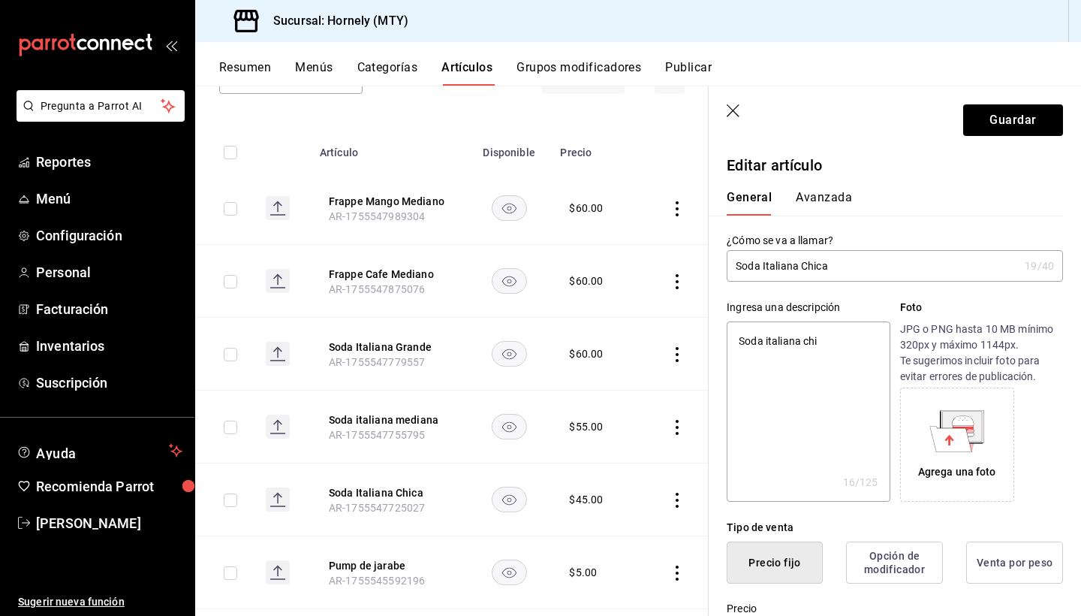
type textarea "x"
type textarea "Soda italiana chic"
type textarea "x"
type textarea "Soda italiana chica"
type textarea "x"
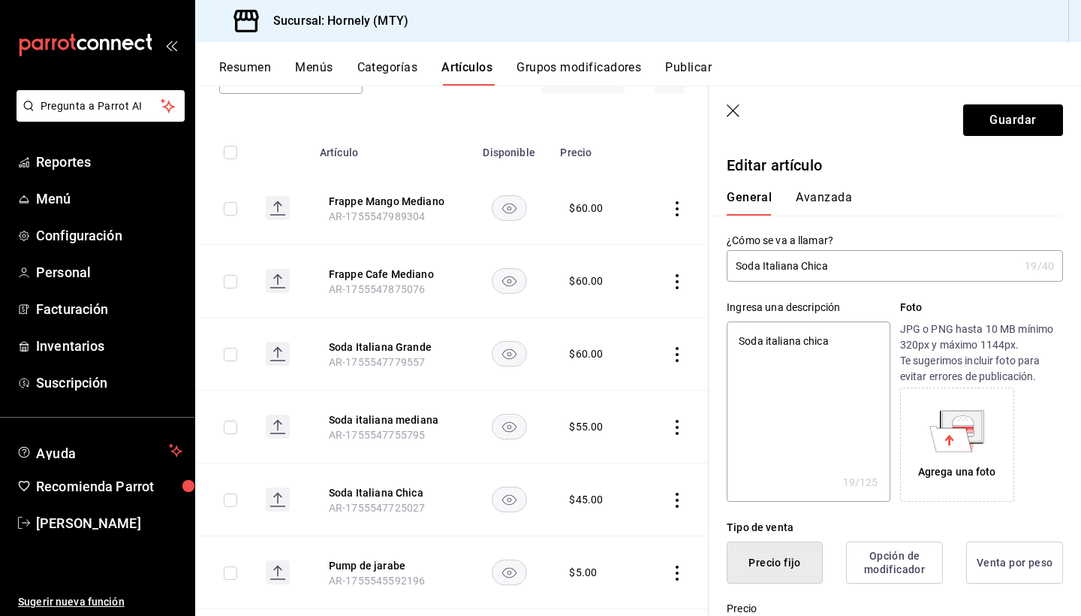
type textarea "Soda italiana chica"
type textarea "x"
type textarea "Soda italiana chica"
click at [1012, 113] on button "Guardar" at bounding box center [1013, 120] width 100 height 32
type textarea "x"
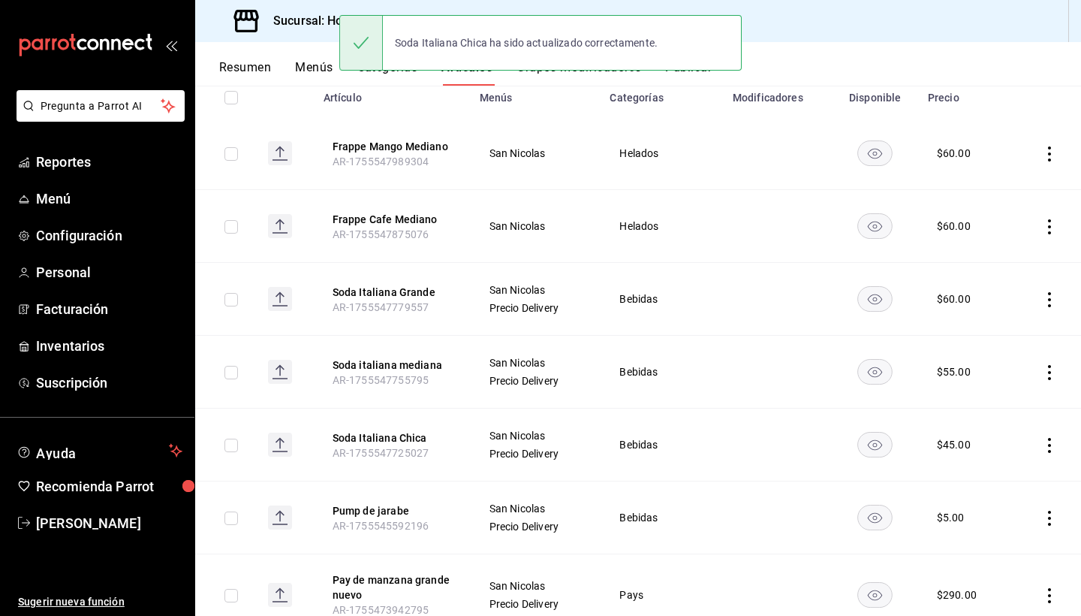
scroll to position [182, 0]
click at [1062, 520] on td at bounding box center [1046, 516] width 70 height 73
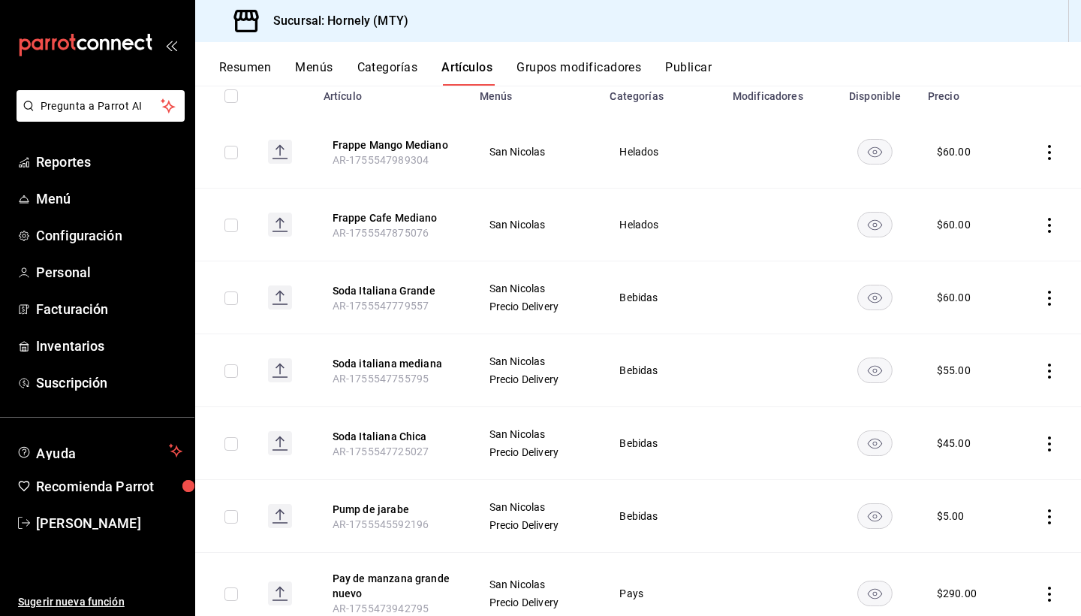
click at [1047, 520] on icon "actions" at bounding box center [1049, 516] width 15 height 15
click at [1024, 507] on li "Editar" at bounding box center [991, 514] width 90 height 31
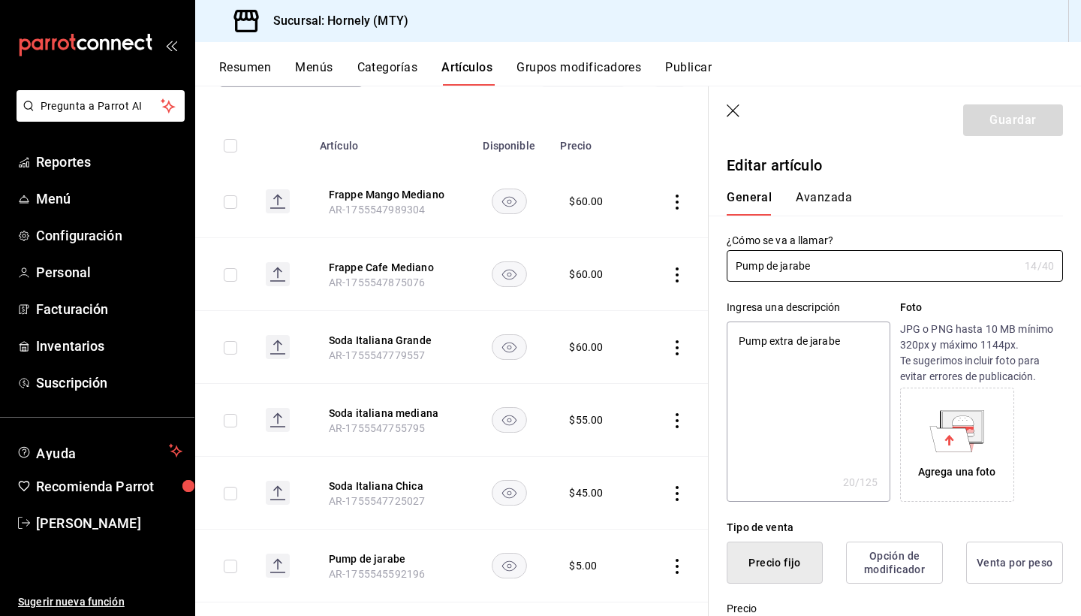
type textarea "x"
type input "$5.00"
click at [797, 363] on textarea "Pump extra de jarabe" at bounding box center [808, 411] width 163 height 180
type textarea "x"
click at [728, 114] on icon "button" at bounding box center [734, 111] width 15 height 15
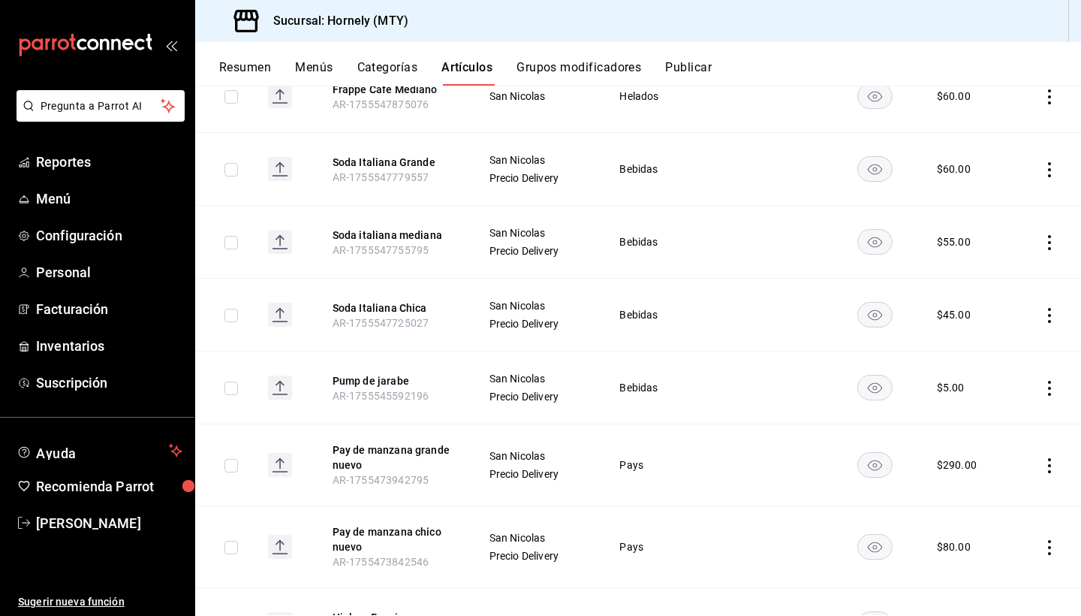
scroll to position [310, 0]
click at [1049, 471] on icon "actions" at bounding box center [1049, 466] width 3 height 15
click at [1017, 495] on span "Editar" at bounding box center [1004, 501] width 39 height 16
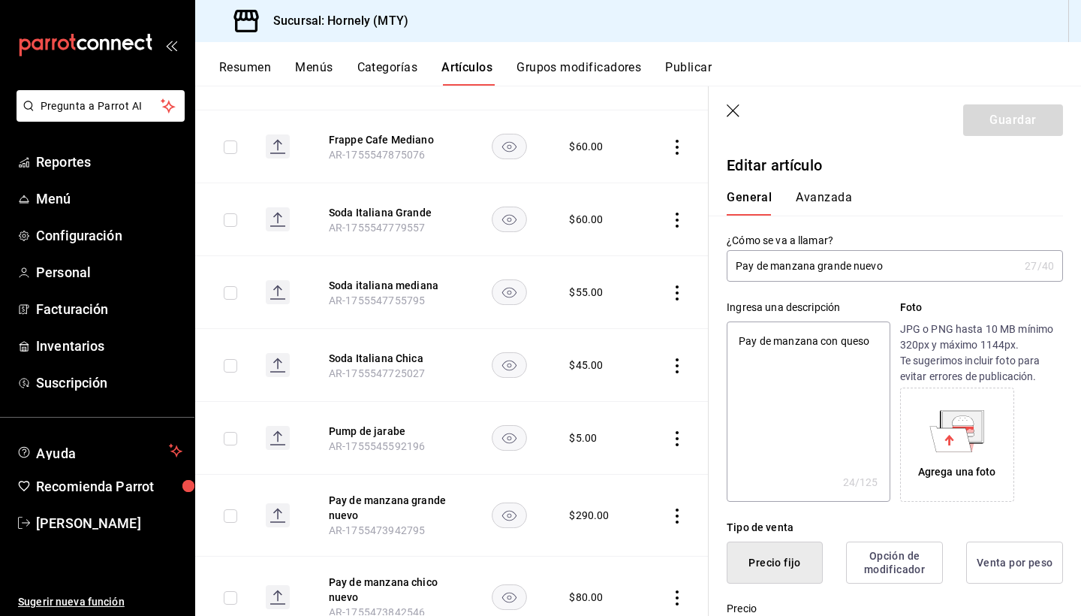
click at [732, 110] on icon "button" at bounding box center [733, 110] width 13 height 13
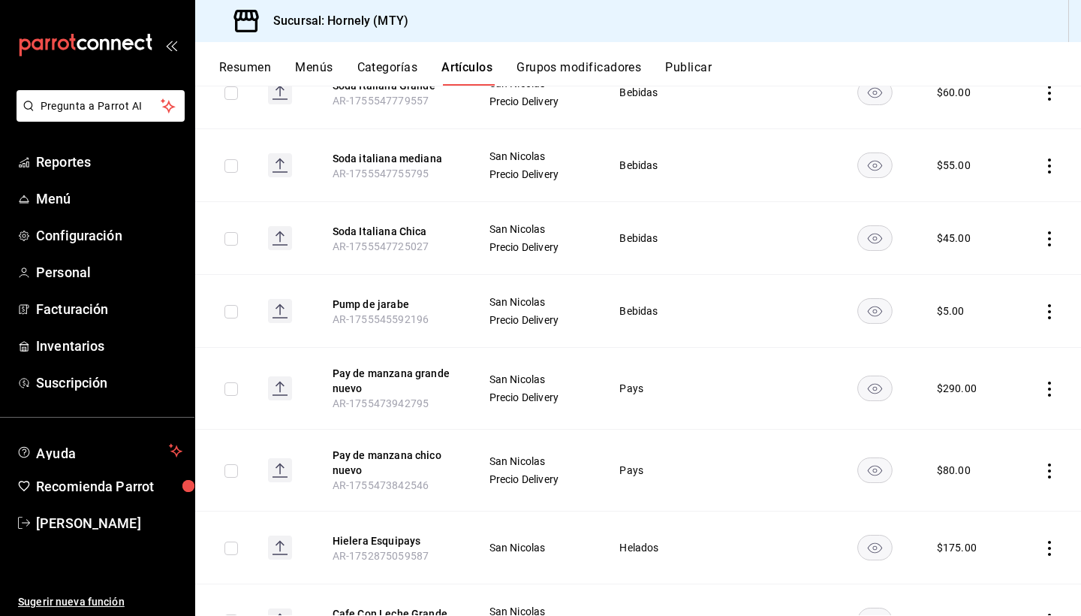
scroll to position [408, 0]
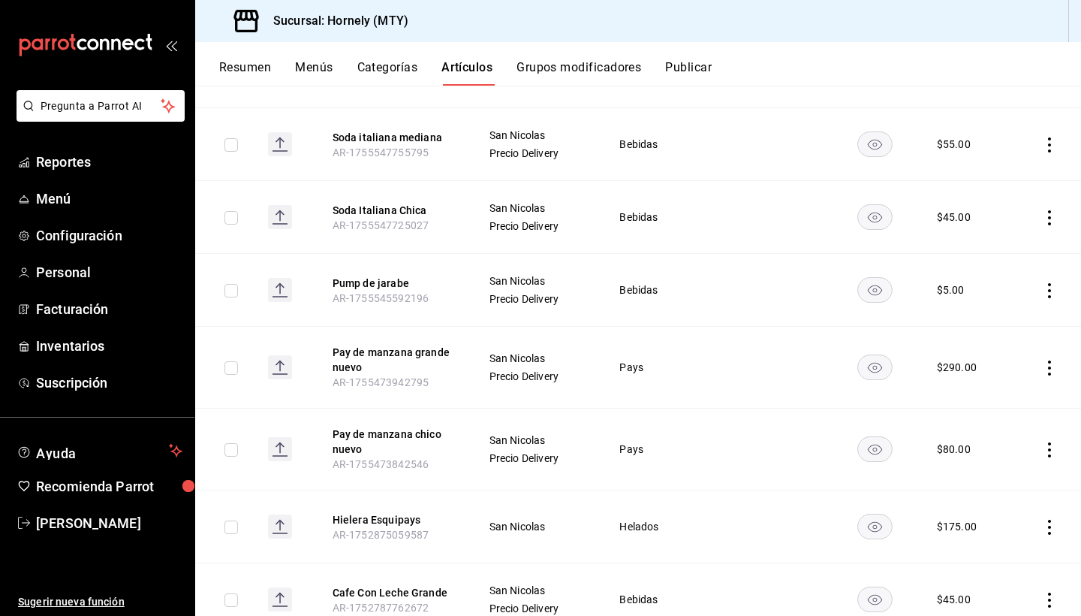
click at [1052, 451] on icon "actions" at bounding box center [1049, 449] width 15 height 15
click at [998, 474] on li "Editar" at bounding box center [991, 484] width 90 height 31
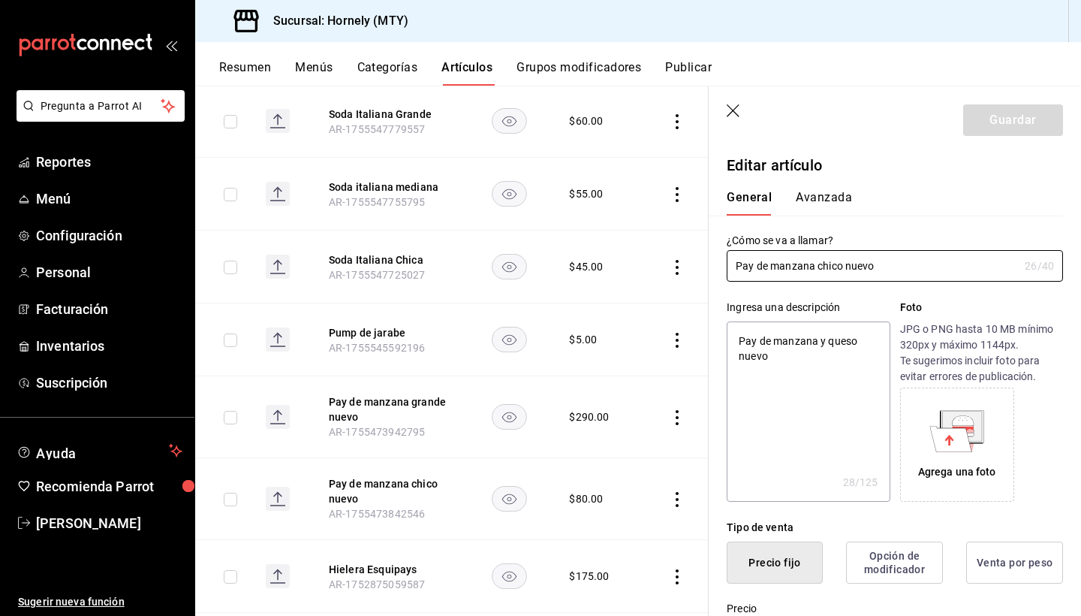
click at [734, 113] on icon "button" at bounding box center [734, 111] width 15 height 15
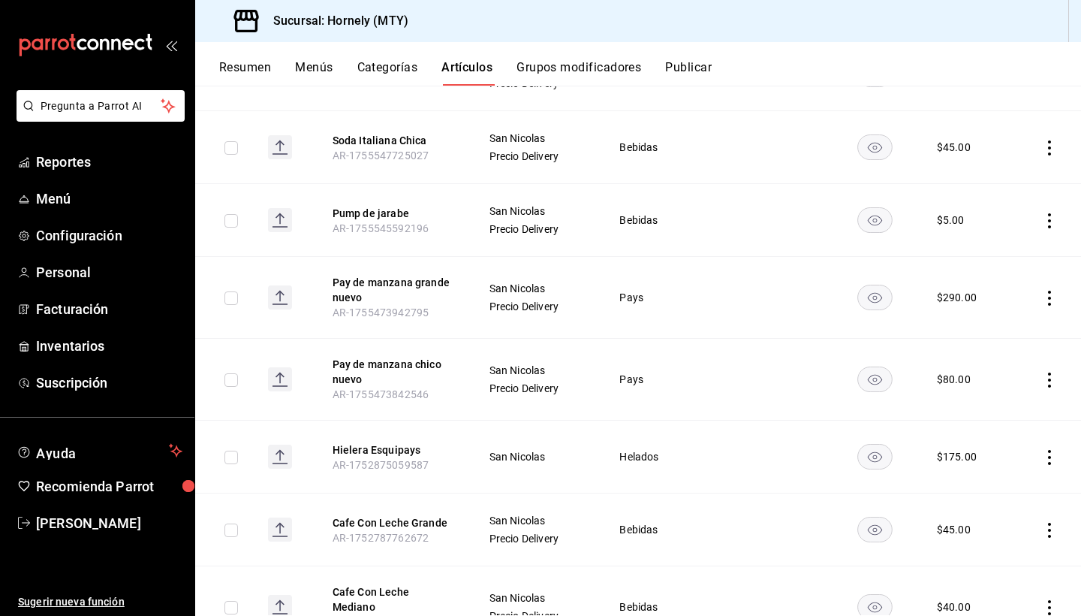
scroll to position [482, 0]
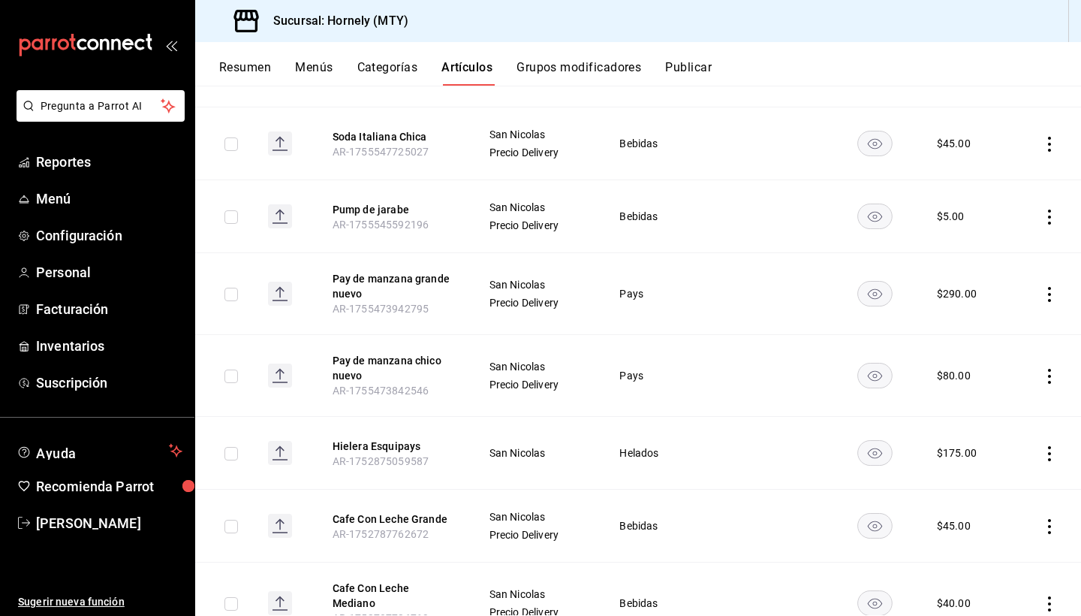
click at [1056, 451] on icon "actions" at bounding box center [1049, 453] width 15 height 15
click at [986, 487] on span "Editar" at bounding box center [1004, 488] width 39 height 16
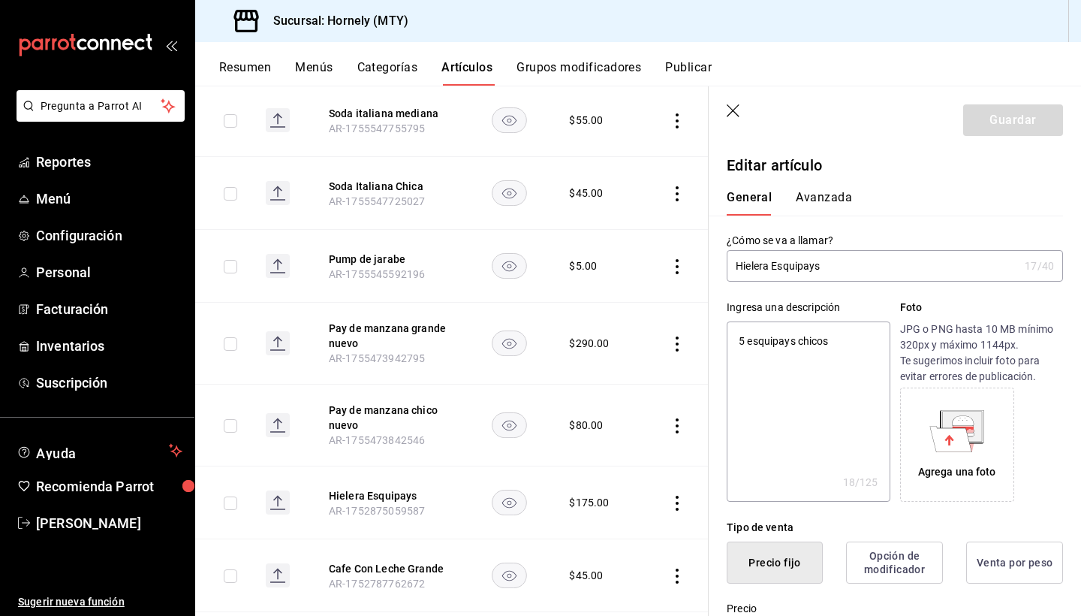
click at [725, 117] on header "Guardar" at bounding box center [895, 117] width 372 height 62
click at [736, 108] on icon "button" at bounding box center [733, 110] width 13 height 13
